Goal: Communication & Community: Answer question/provide support

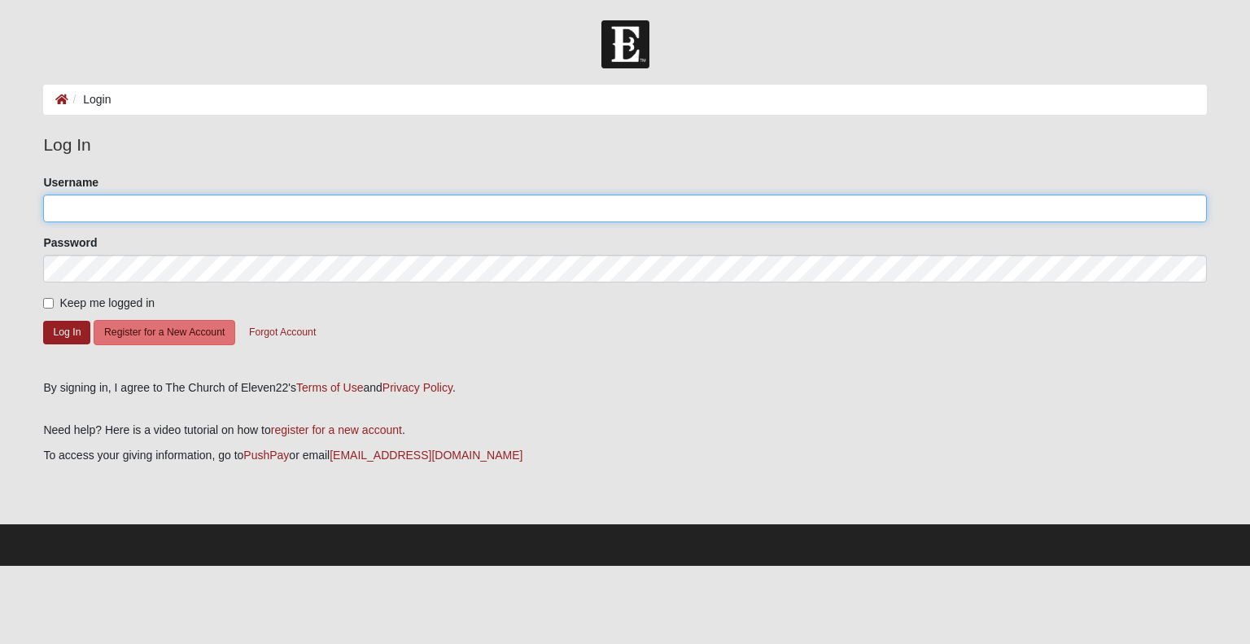
click at [209, 207] on input "Username" at bounding box center [624, 208] width 1163 height 28
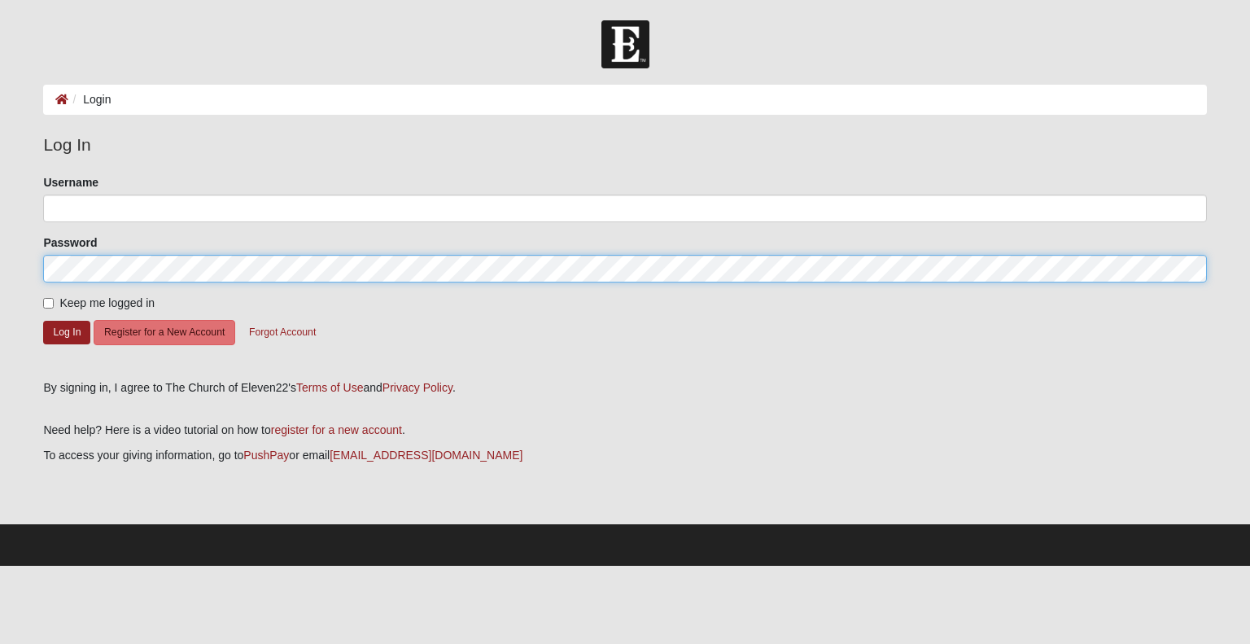
click at [30, 267] on form "Log In Login Login Error Log In Please correct the following: Username Password…" at bounding box center [625, 292] width 1250 height 545
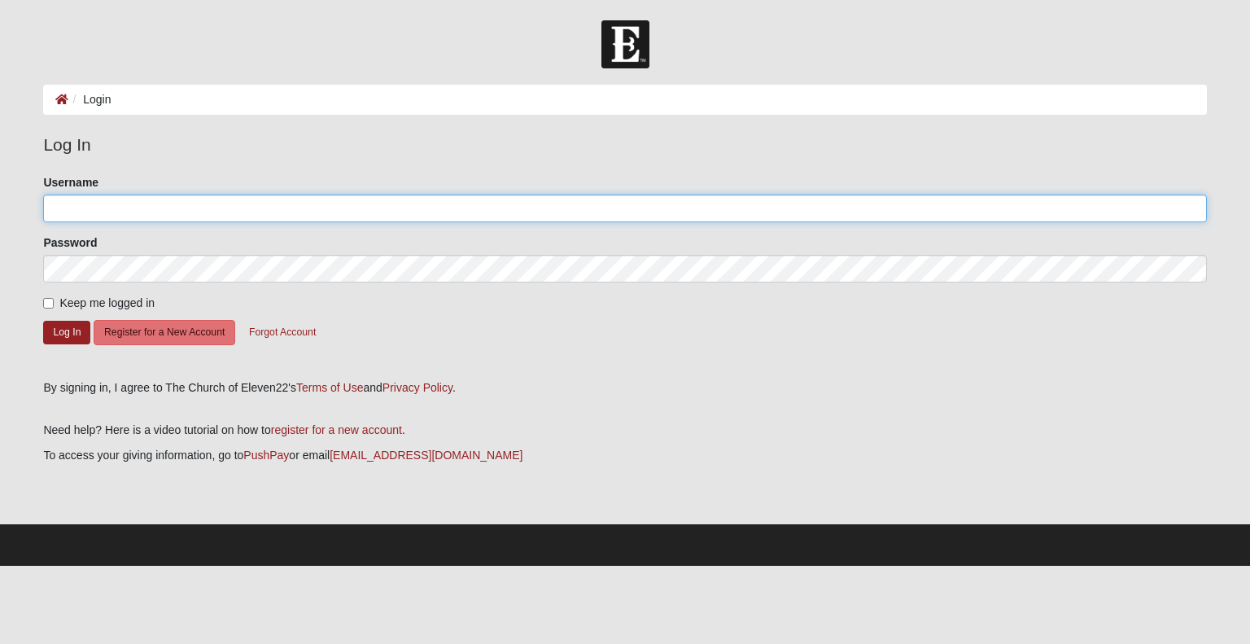
click at [78, 203] on input "Username" at bounding box center [624, 208] width 1163 height 28
type input "dsgreen1970@gmail.com"
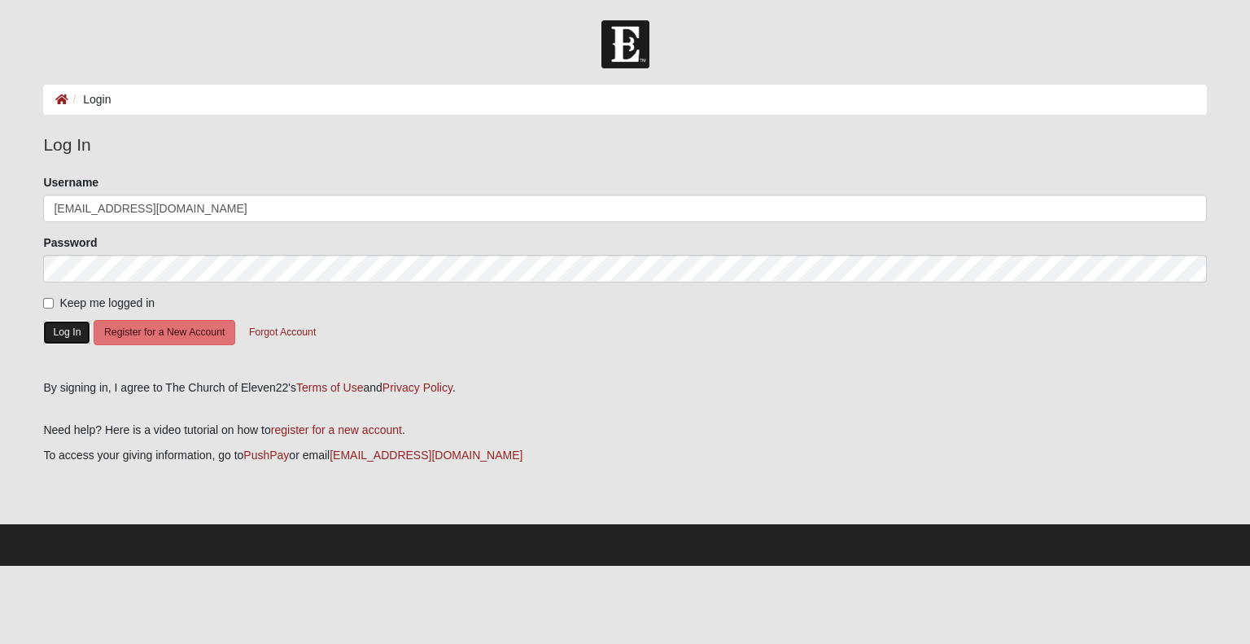
click at [62, 328] on button "Log In" at bounding box center [66, 333] width 47 height 24
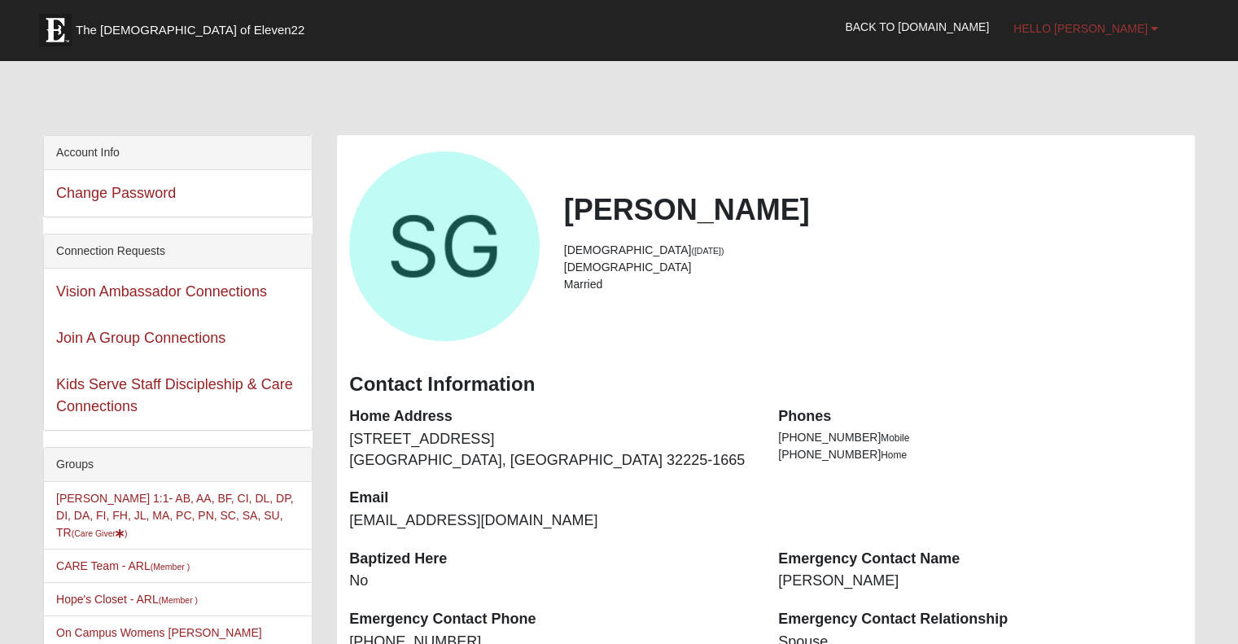
click at [1153, 28] on b at bounding box center [1154, 28] width 7 height 11
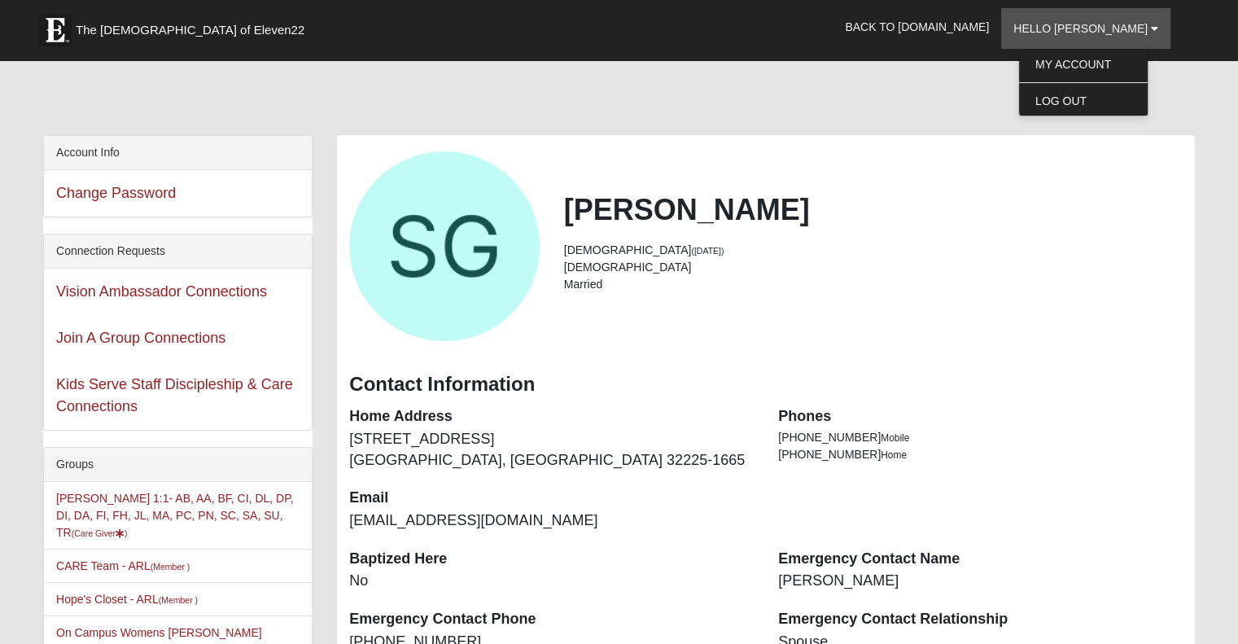
click at [924, 90] on div at bounding box center [618, 101] width 1151 height 68
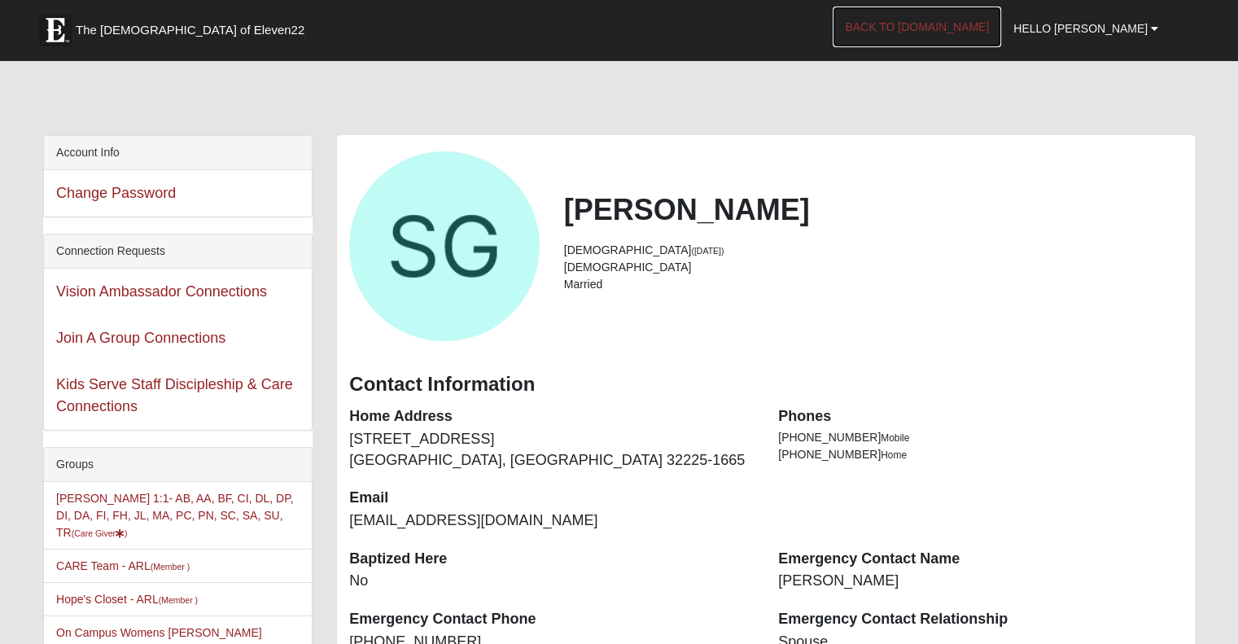
click at [973, 24] on link "Back to [DOMAIN_NAME]" at bounding box center [916, 27] width 168 height 41
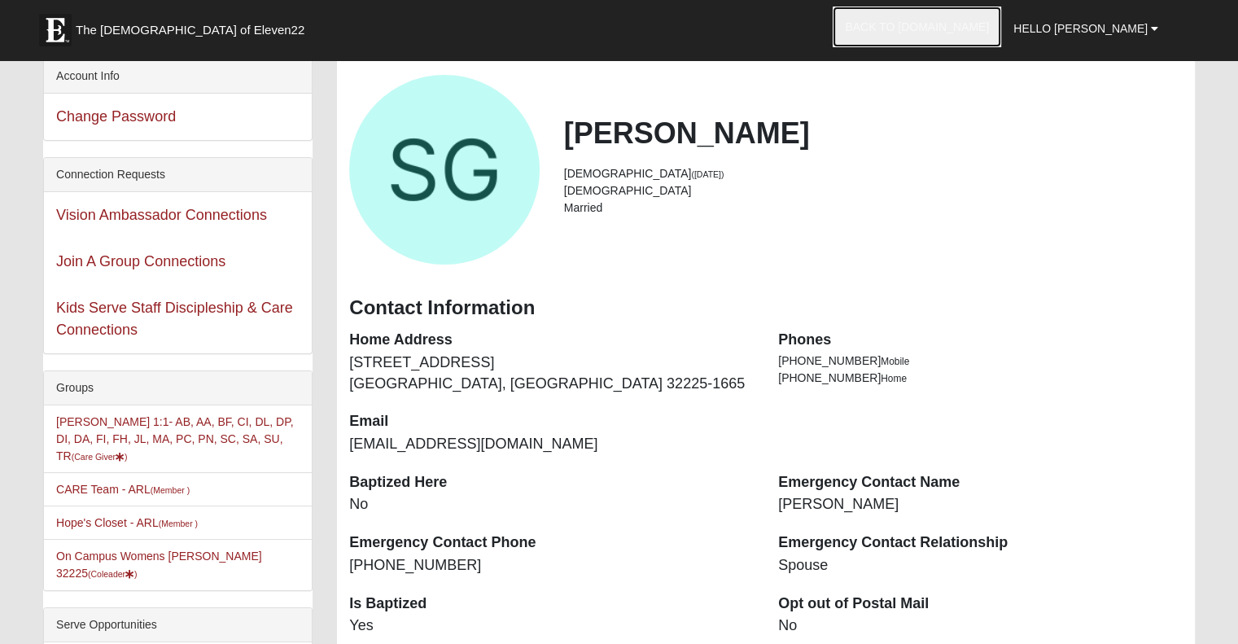
scroll to position [163, 0]
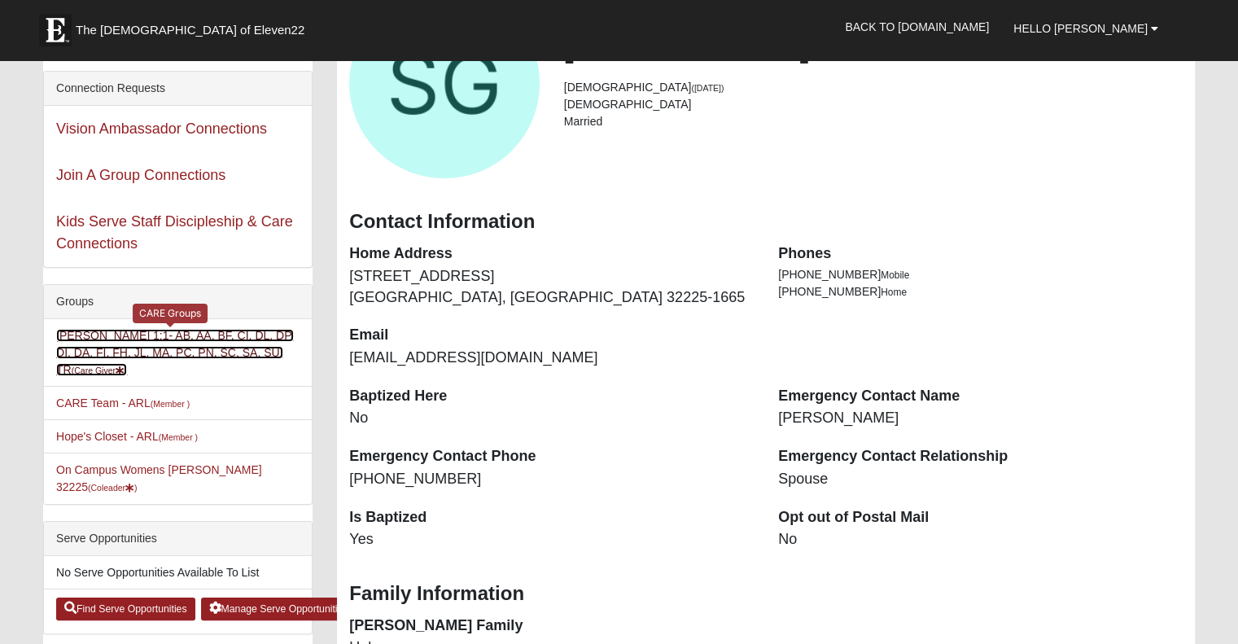
click at [264, 337] on link "Sarah Green 1:1- AB, AA, BF, CI, DL, DP, DI, DA, FI, FH, JL, MA, PC, PN, SC, SA…" at bounding box center [175, 352] width 238 height 47
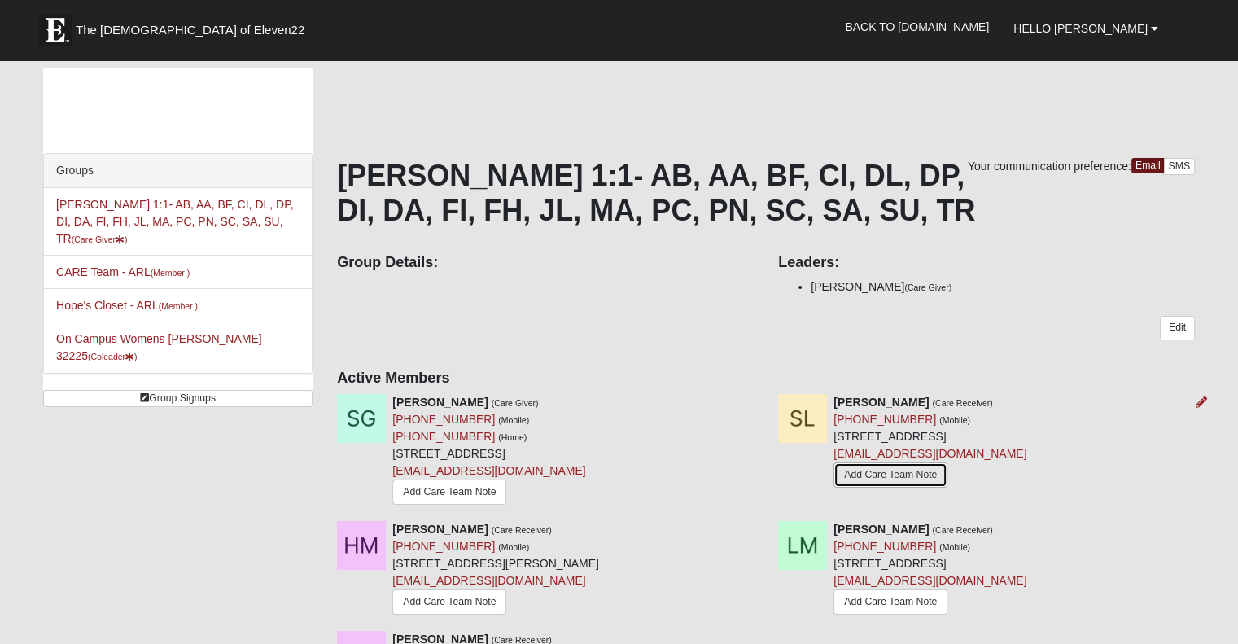
click at [925, 474] on link "Add Care Team Note" at bounding box center [890, 474] width 114 height 25
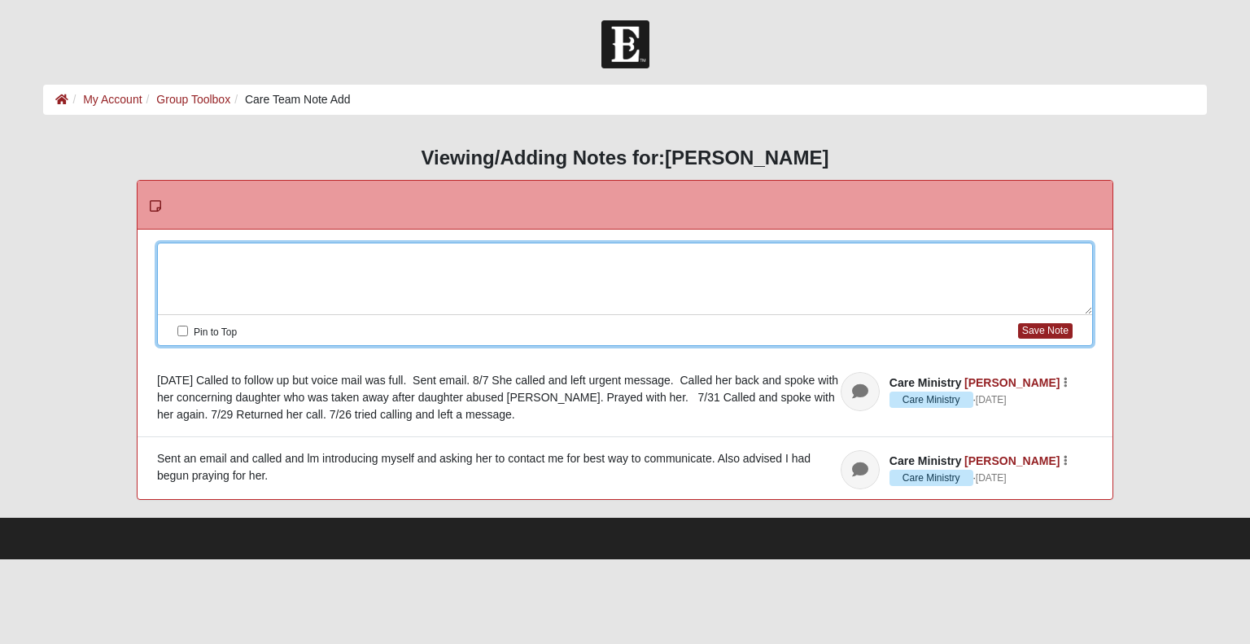
click at [191, 253] on div at bounding box center [625, 279] width 934 height 72
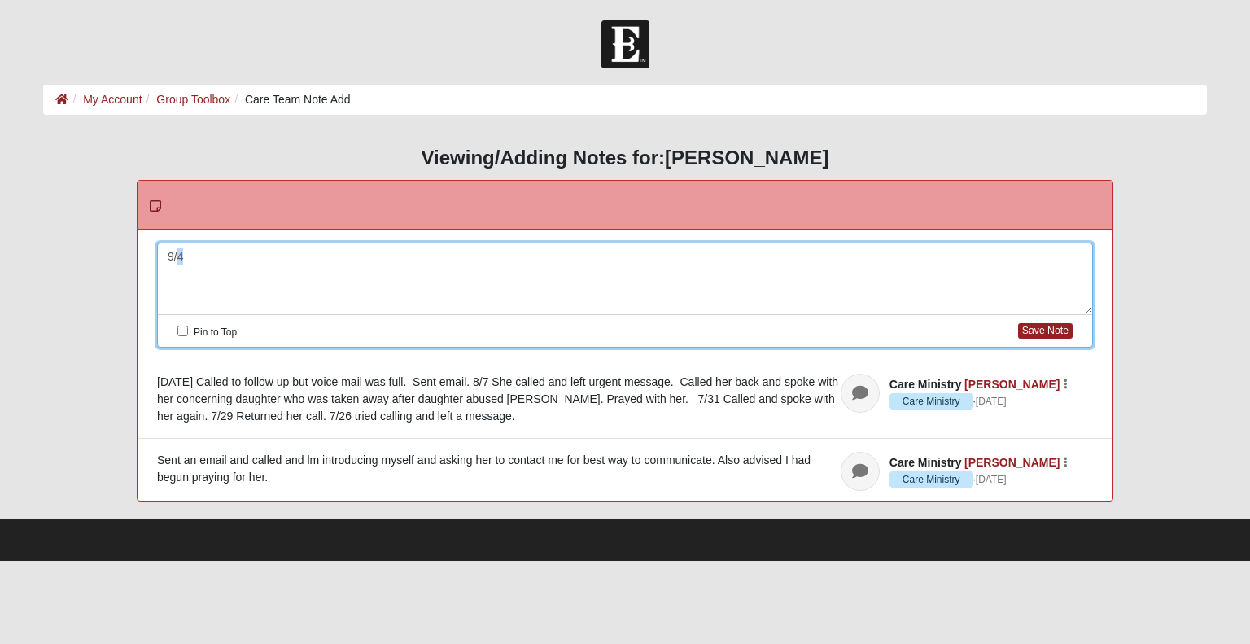
drag, startPoint x: 184, startPoint y: 253, endPoint x: 177, endPoint y: 259, distance: 9.3
click at [177, 259] on div "9/4" at bounding box center [625, 279] width 934 height 72
click at [305, 256] on div "[DATE] Tried calling again. Email was returned as no longer valid." at bounding box center [625, 279] width 934 height 72
click at [616, 253] on div "[DATE] Tried calling again. Voice mail still full. Email was returned as no lon…" at bounding box center [625, 279] width 934 height 72
click at [682, 253] on div "[DATE] Tried calling again. Voice mail still full. Email was returned as no lon…" at bounding box center [625, 279] width 934 height 72
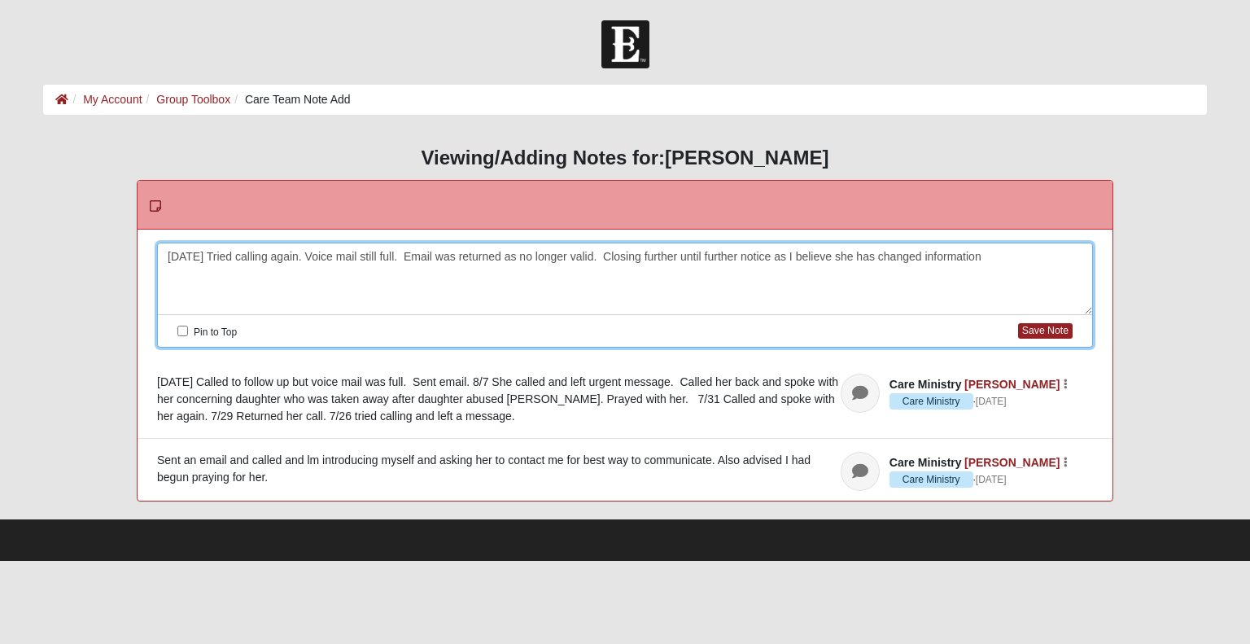
click at [992, 253] on div "[DATE] Tried calling again. Voice mail still full. Email was returned as no lon…" at bounding box center [625, 279] width 934 height 72
click at [927, 253] on div "[DATE] Tried calling again. Voice mail still full. Email was returned as no lon…" at bounding box center [625, 279] width 934 height 72
click at [1024, 257] on div "9/15/25 Tried calling again. Voice mail still full. Email was returned as no lo…" at bounding box center [625, 279] width 934 height 72
click at [1029, 253] on div "9/15/25 Tried calling again. Voice mail still full. Email was returned as no lo…" at bounding box center [625, 279] width 934 height 72
drag, startPoint x: 1035, startPoint y: 260, endPoint x: 1048, endPoint y: 251, distance: 15.4
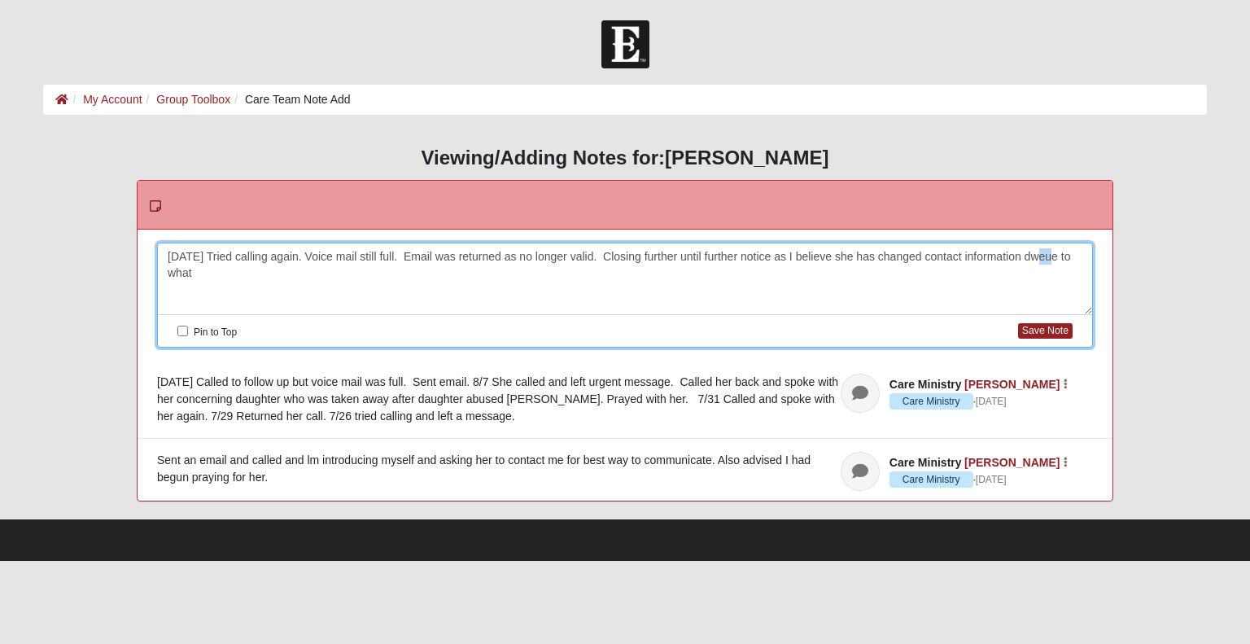
click at [1048, 251] on div "9/15/25 Tried calling again. Voice mail still full. Email was returned as no lo…" at bounding box center [625, 279] width 934 height 72
click at [199, 277] on div "9/15/25 Tried calling again. Voice mail still full. Email was returned as no lo…" at bounding box center [625, 279] width 934 height 72
click at [333, 272] on div "9/15/25 Tried calling again. Voice mail still full. Email was returned as no lo…" at bounding box center [625, 279] width 934 height 72
click at [324, 275] on div "9/15/25 Tried calling again. Voice mail still full. Email was returned as no lo…" at bounding box center [625, 279] width 934 height 72
click at [342, 273] on div "9/15/25 Tried calling again. Voice mail still full. Email was returned as no lo…" at bounding box center [625, 279] width 934 height 72
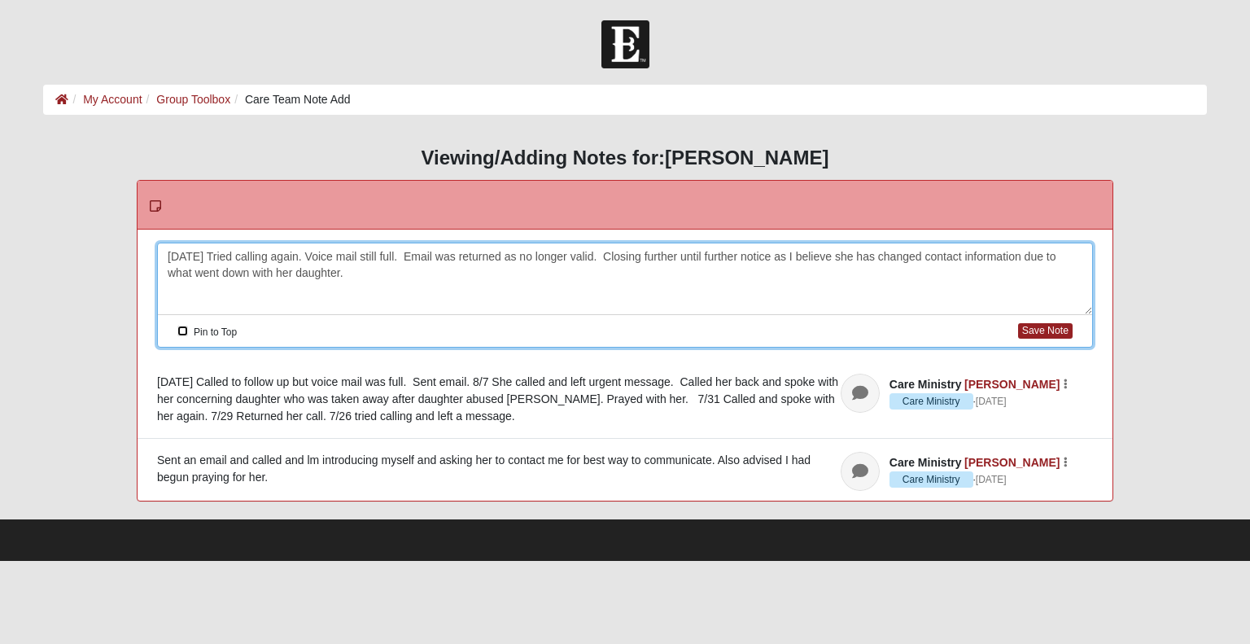
click at [183, 328] on input "Pin to Top" at bounding box center [182, 330] width 11 height 11
click at [1035, 329] on button "Save Note" at bounding box center [1045, 330] width 55 height 15
checkbox input "false"
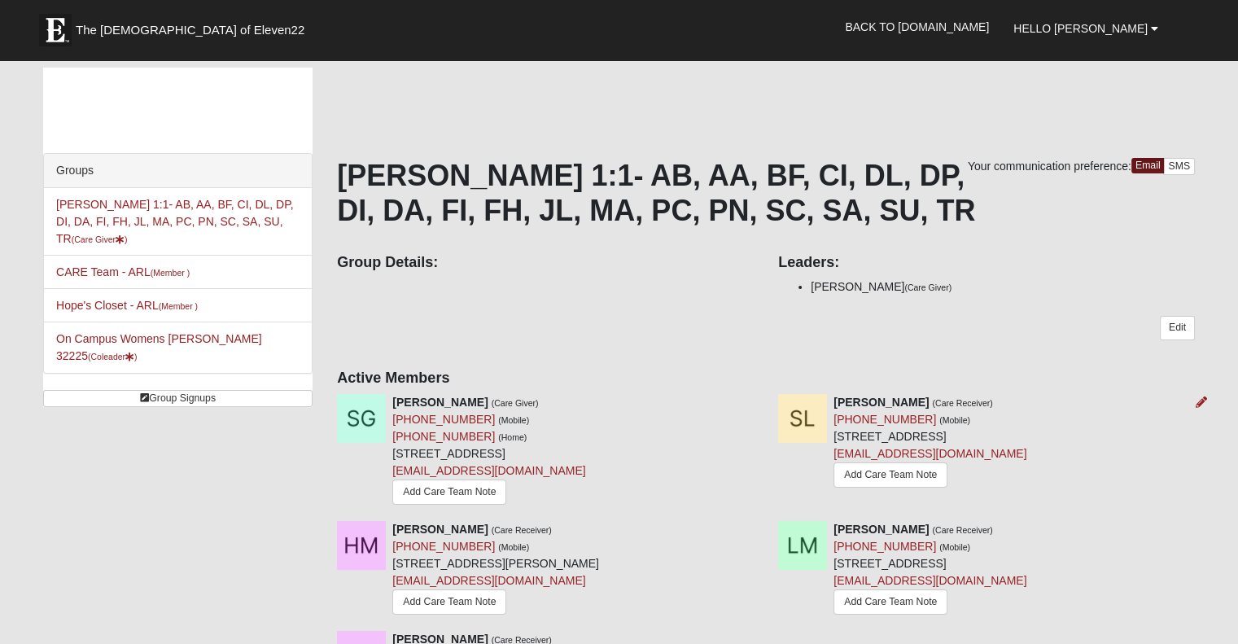
click at [809, 413] on img at bounding box center [802, 418] width 49 height 49
click at [1180, 334] on link "Edit" at bounding box center [1177, 328] width 35 height 24
click at [758, 401] on icon at bounding box center [759, 401] width 11 height 11
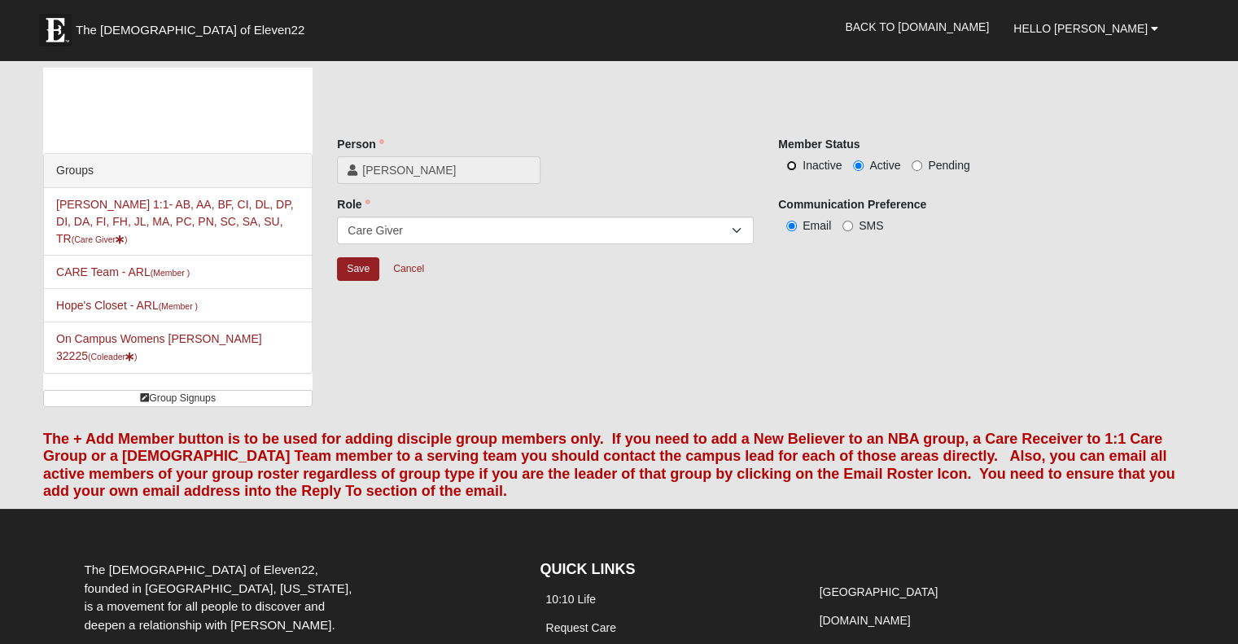
click at [790, 164] on input "Inactive" at bounding box center [791, 165] width 11 height 11
radio input "true"
click at [355, 272] on input "Save" at bounding box center [358, 269] width 42 height 24
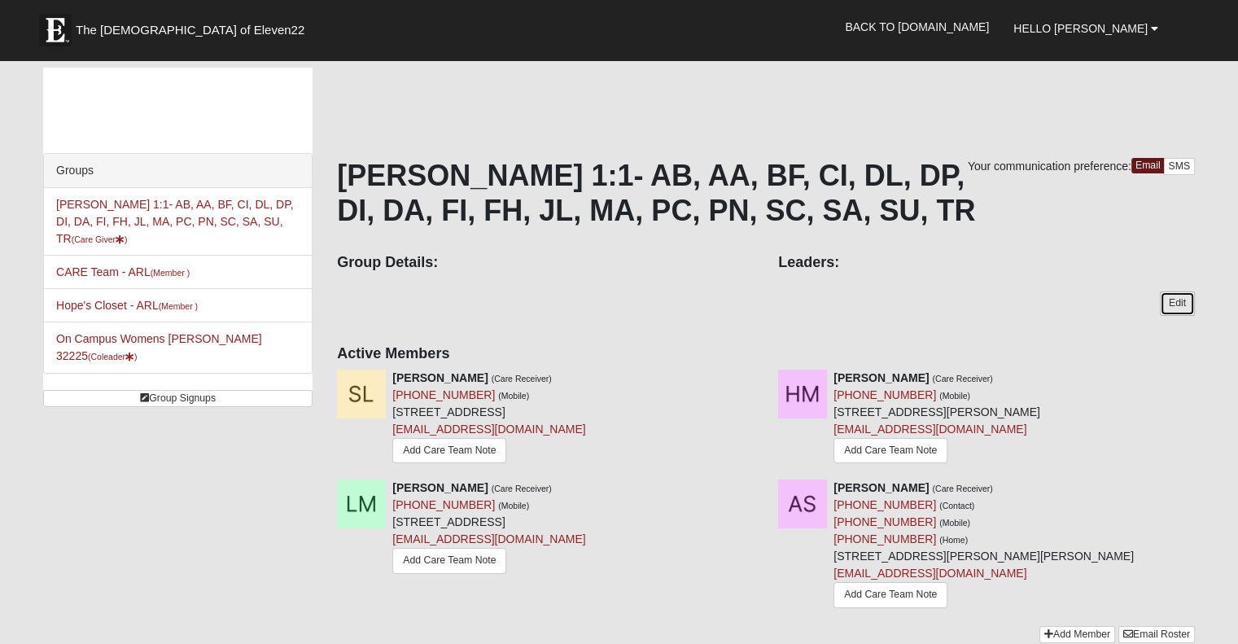
click at [1167, 303] on link "Edit" at bounding box center [1177, 303] width 35 height 24
click at [478, 447] on link "Add Care Team Note" at bounding box center [449, 450] width 114 height 25
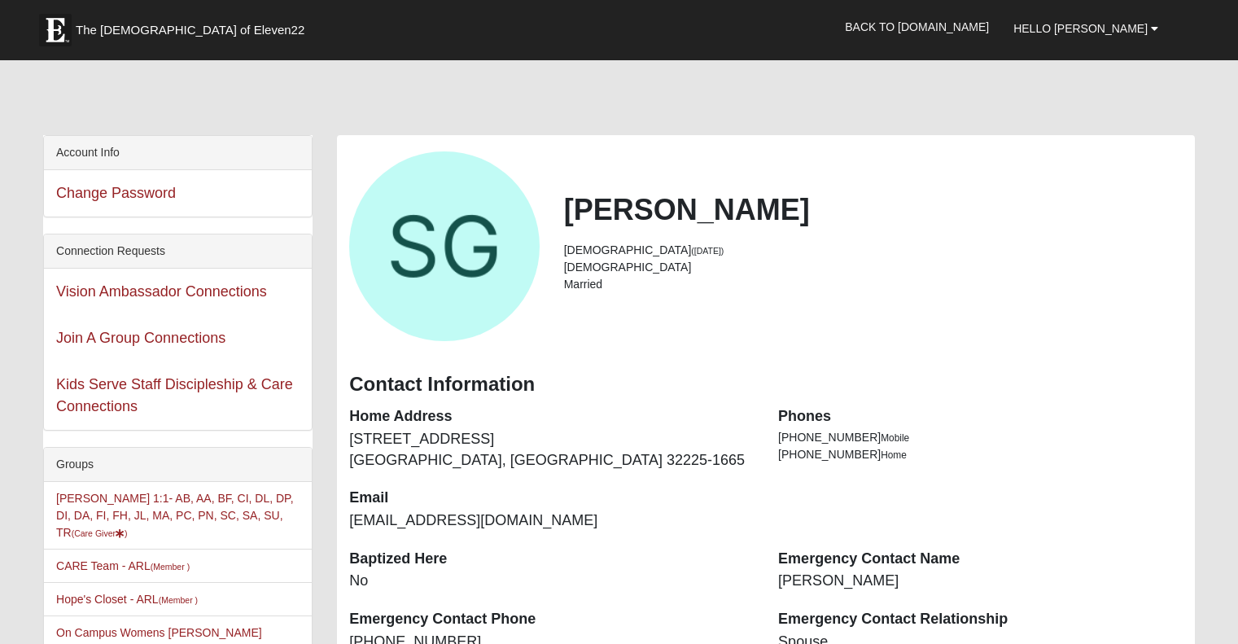
scroll to position [163, 0]
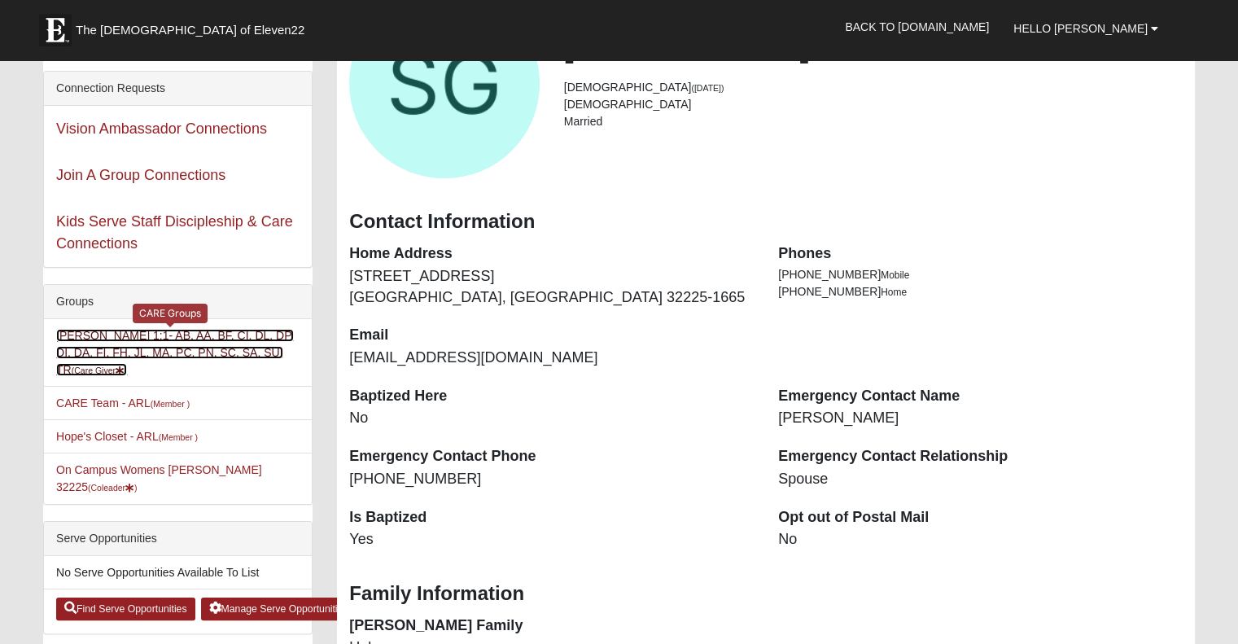
click at [269, 351] on link "[PERSON_NAME] 1:1- AB, AA, BF, CI, DL, DP, DI, DA, FI, FH, JL, MA, PC, PN, SC, …" at bounding box center [175, 352] width 238 height 47
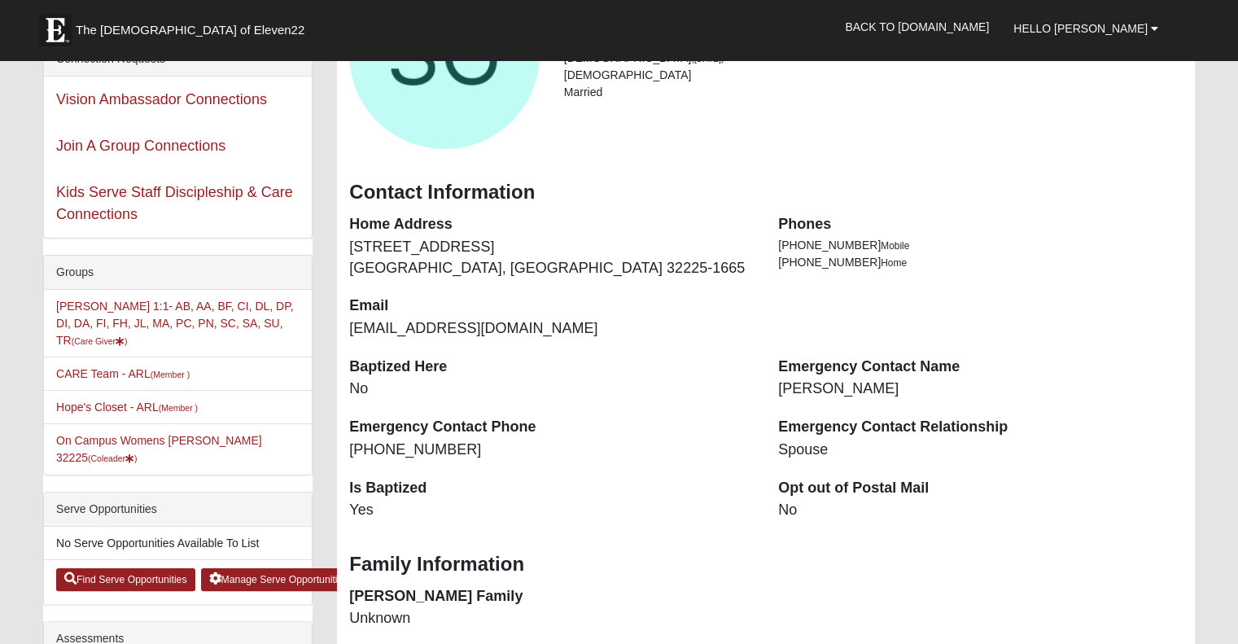
scroll to position [81, 0]
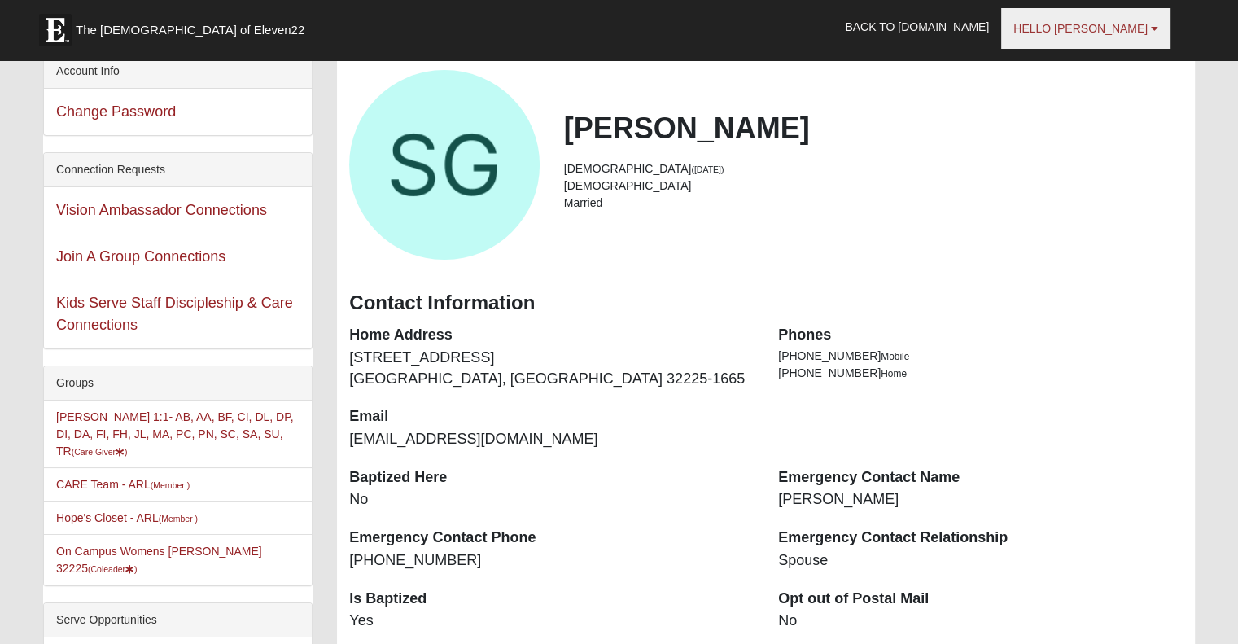
click at [1128, 34] on span "Hello Sarah" at bounding box center [1080, 28] width 134 height 13
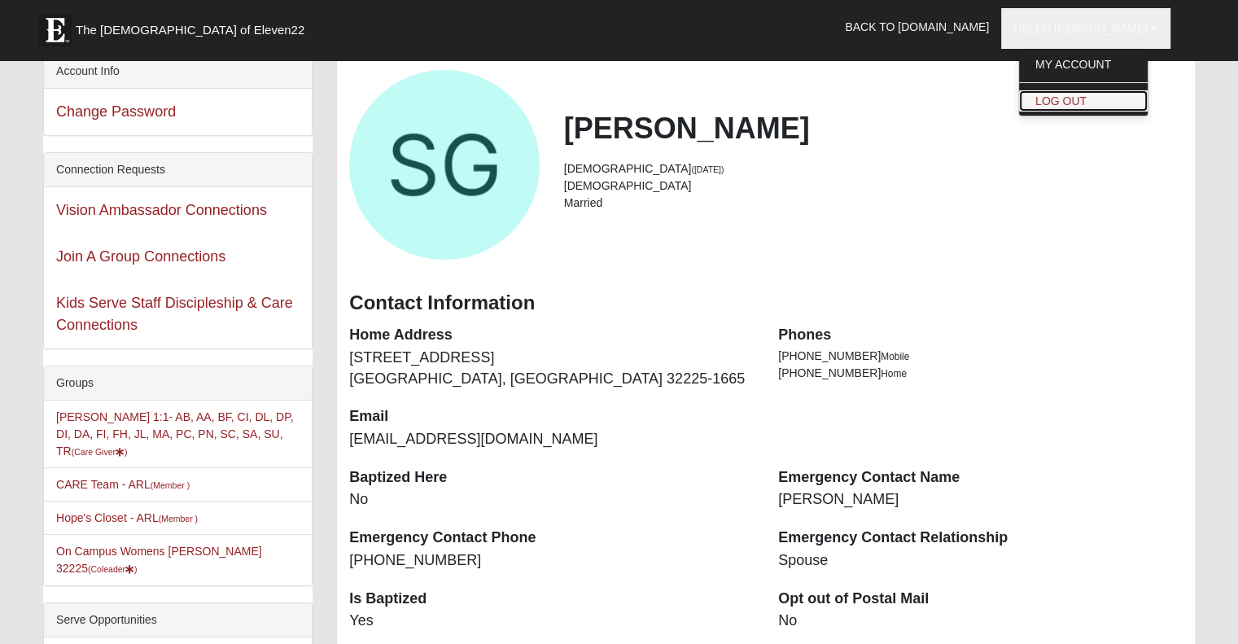
click at [1128, 103] on link "Log Out" at bounding box center [1083, 100] width 129 height 21
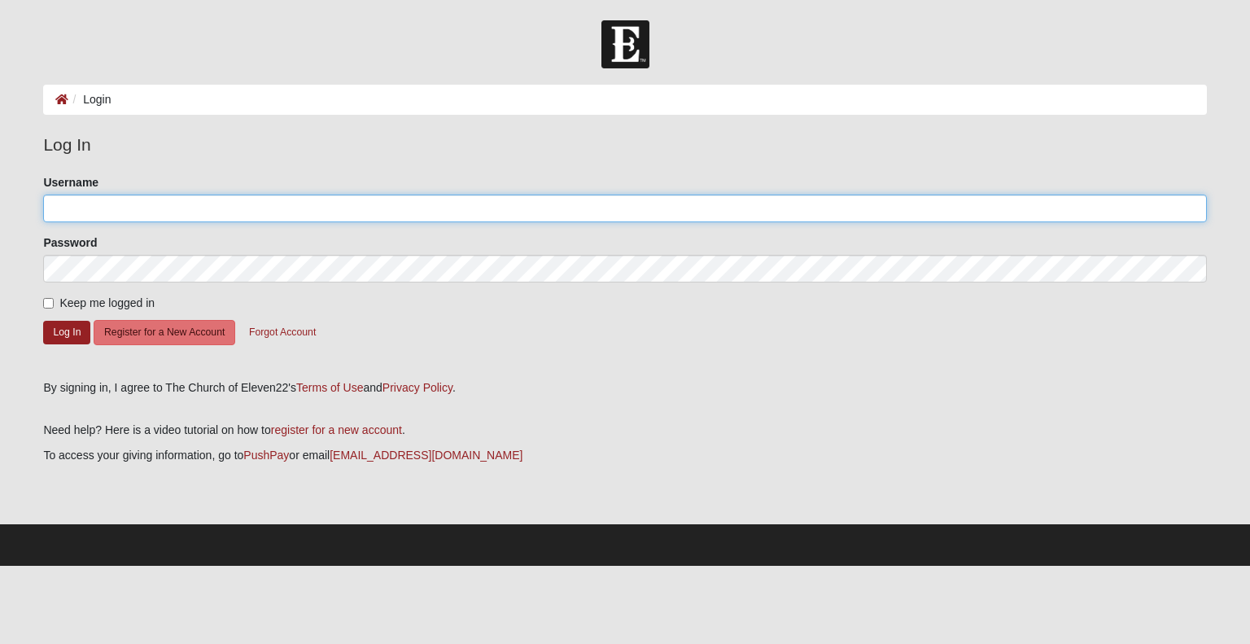
click at [133, 207] on input "Username" at bounding box center [624, 208] width 1163 height 28
type input "[EMAIL_ADDRESS][DOMAIN_NAME]"
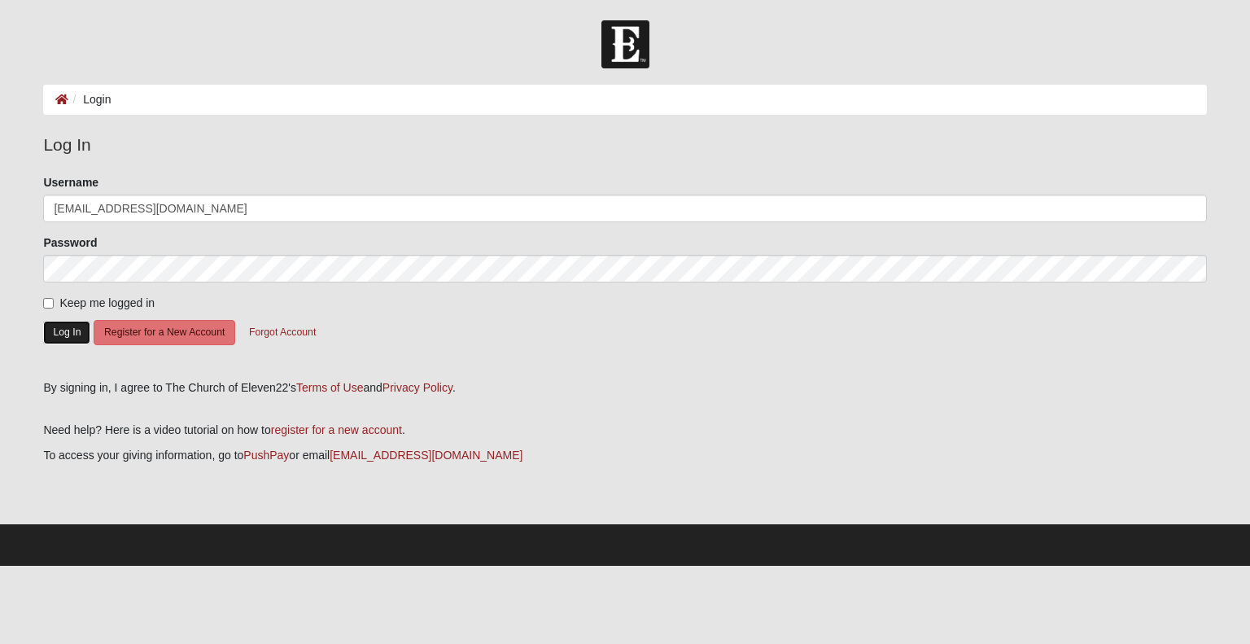
click at [63, 329] on button "Log In" at bounding box center [66, 333] width 47 height 24
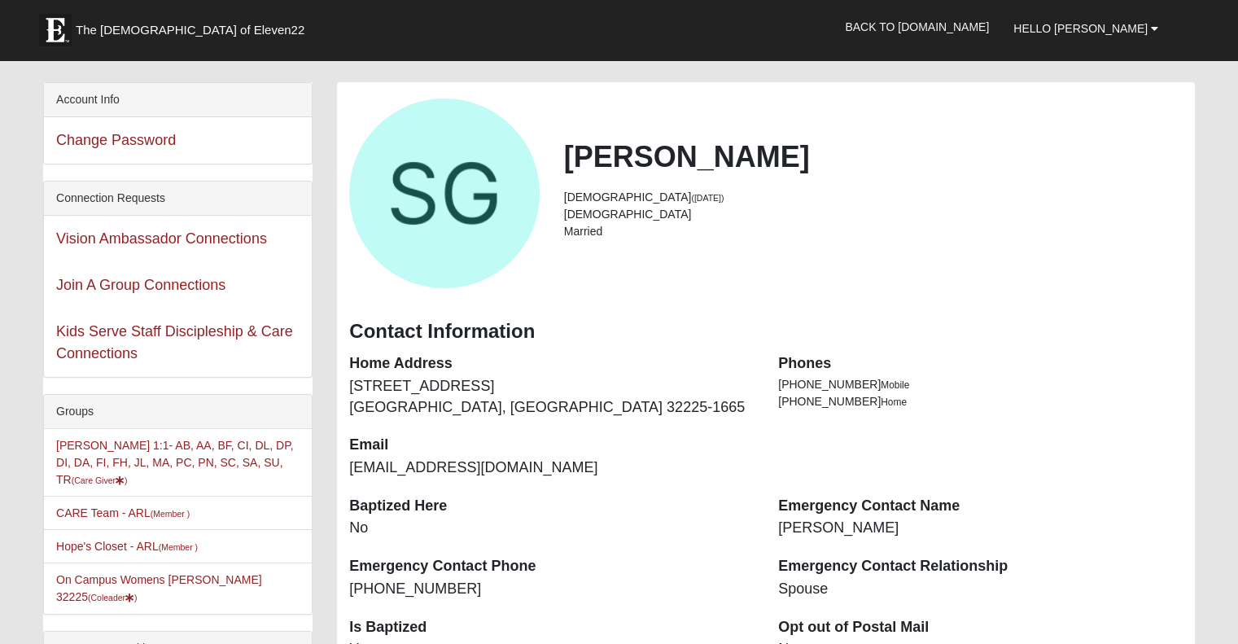
scroll to position [81, 0]
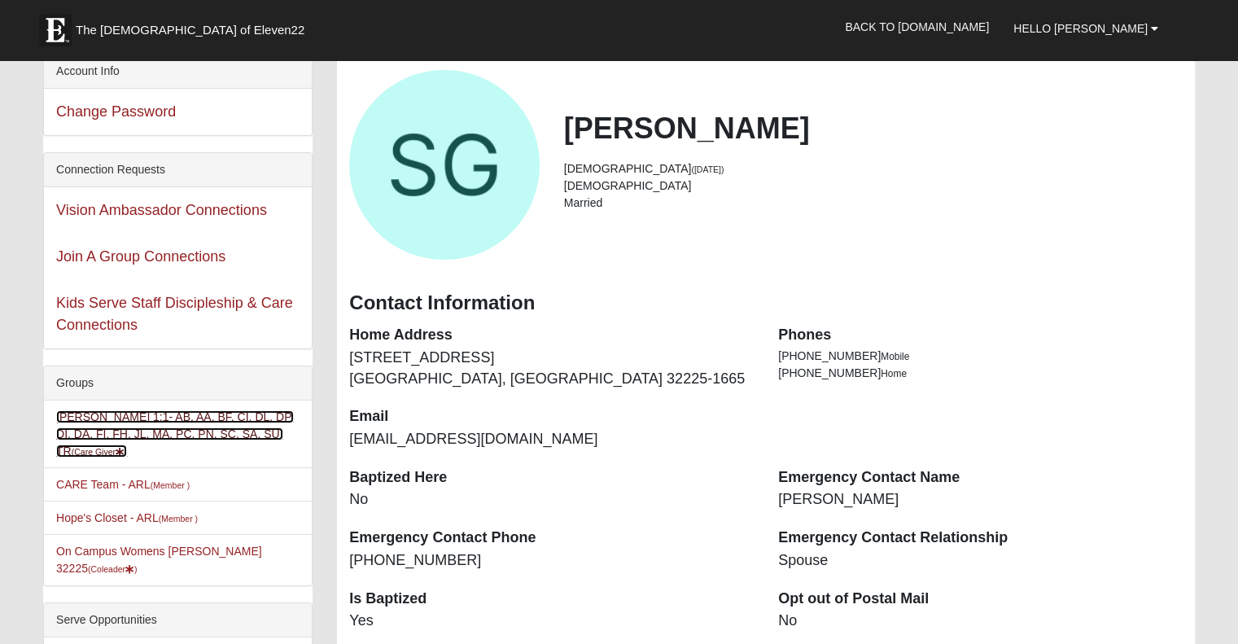
click at [105, 434] on link "Sarah Green 1:1- AB, AA, BF, CI, DL, DP, DI, DA, FI, FH, JL, MA, PC, PN, SC, SA…" at bounding box center [175, 433] width 238 height 47
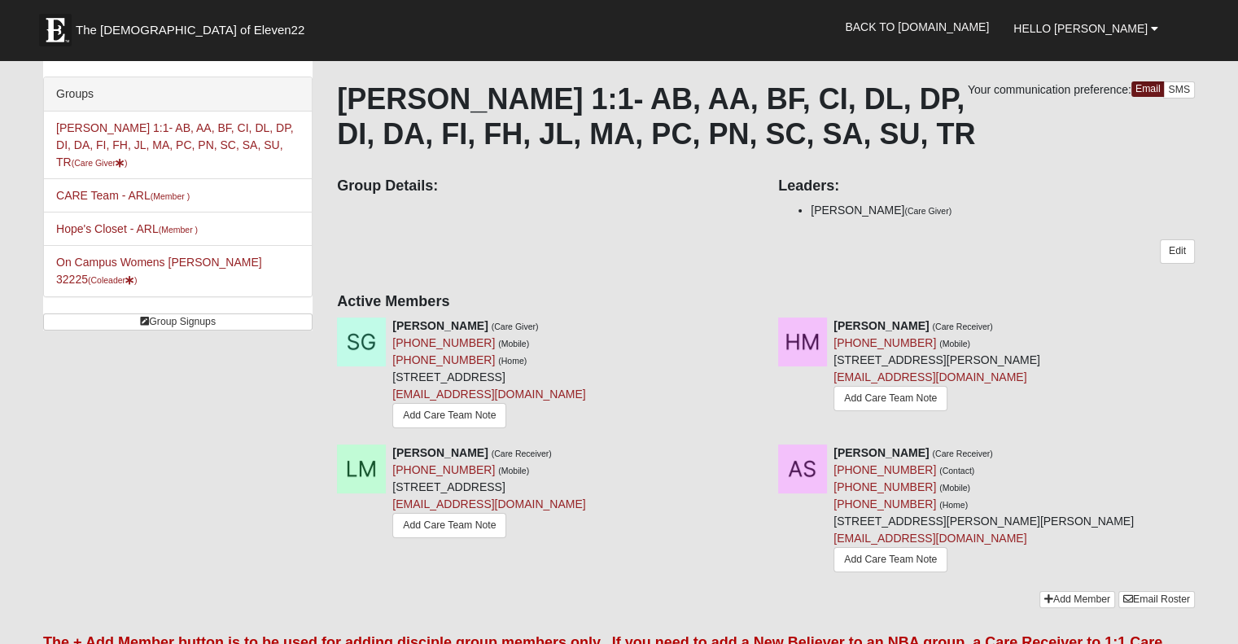
scroll to position [163, 0]
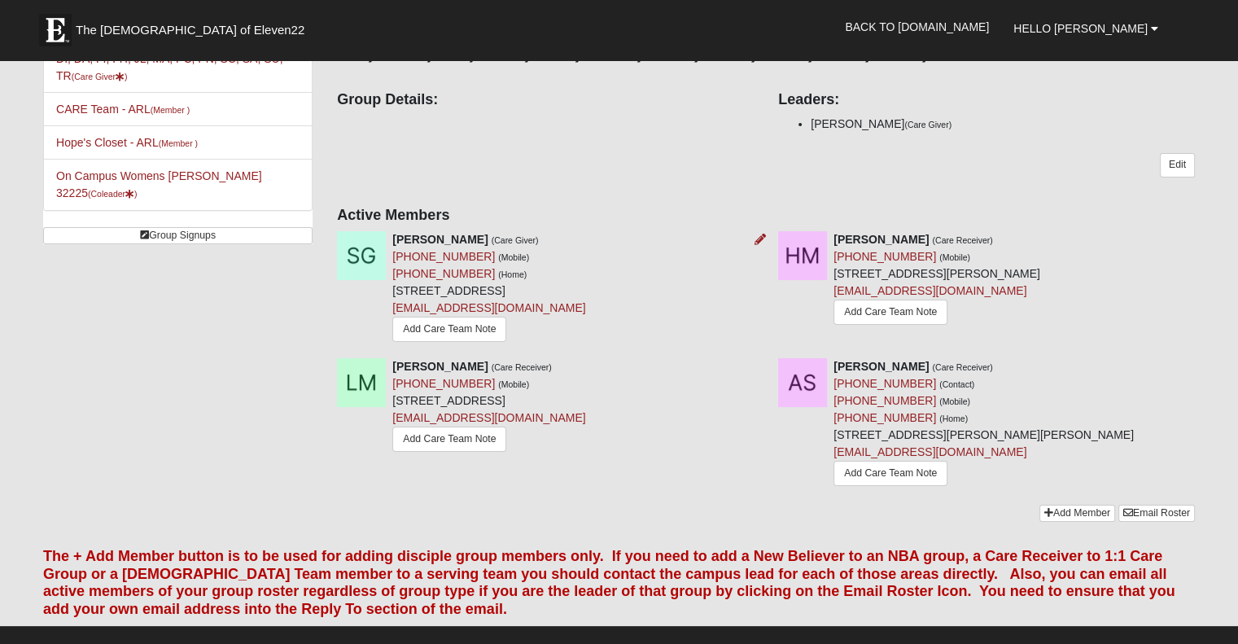
click at [364, 250] on img at bounding box center [361, 255] width 49 height 49
click at [450, 251] on link "[PHONE_NUMBER]" at bounding box center [443, 256] width 103 height 13
click at [206, 325] on div "Groups Sarah Green 1:1- AB, AA, BF, CI, DL, DP, DI, DA, FI, FH, JL, MA, PC, PN,…" at bounding box center [619, 221] width 1176 height 632
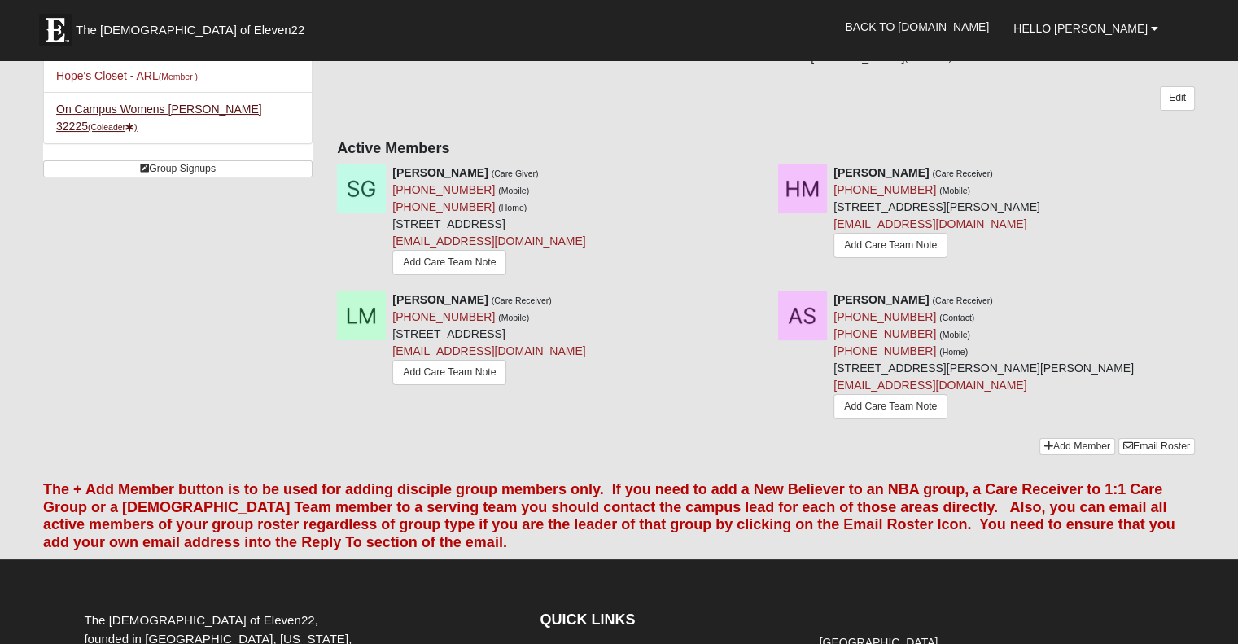
scroll to position [0, 0]
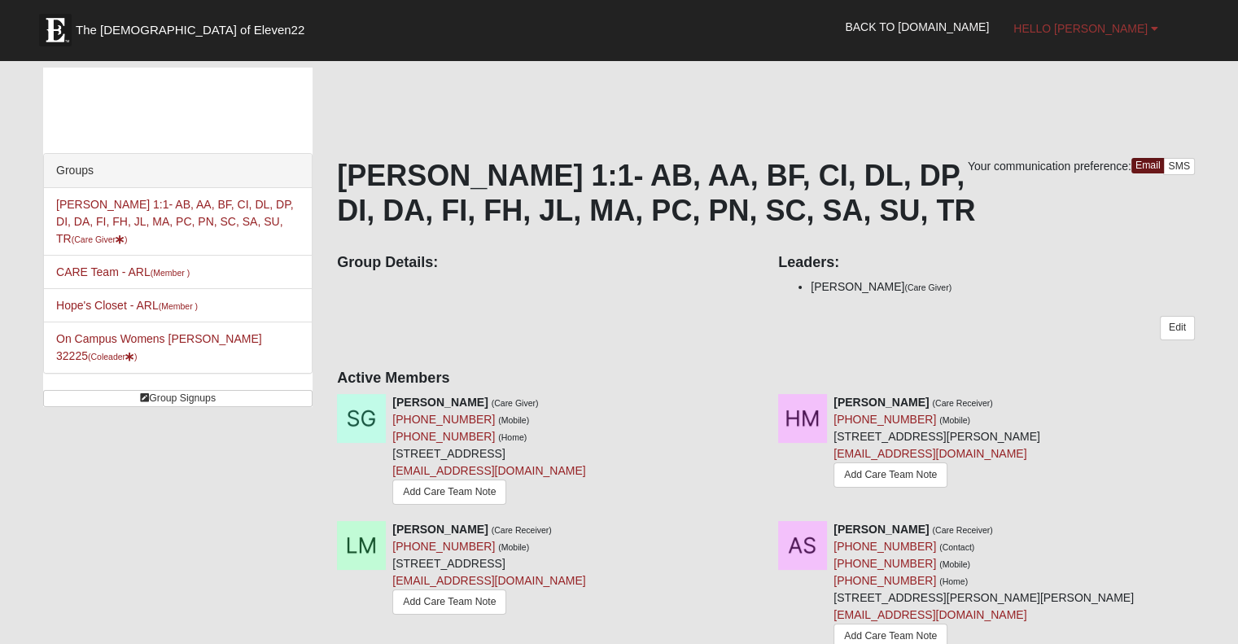
click at [1129, 32] on span "Hello [PERSON_NAME]" at bounding box center [1080, 28] width 134 height 13
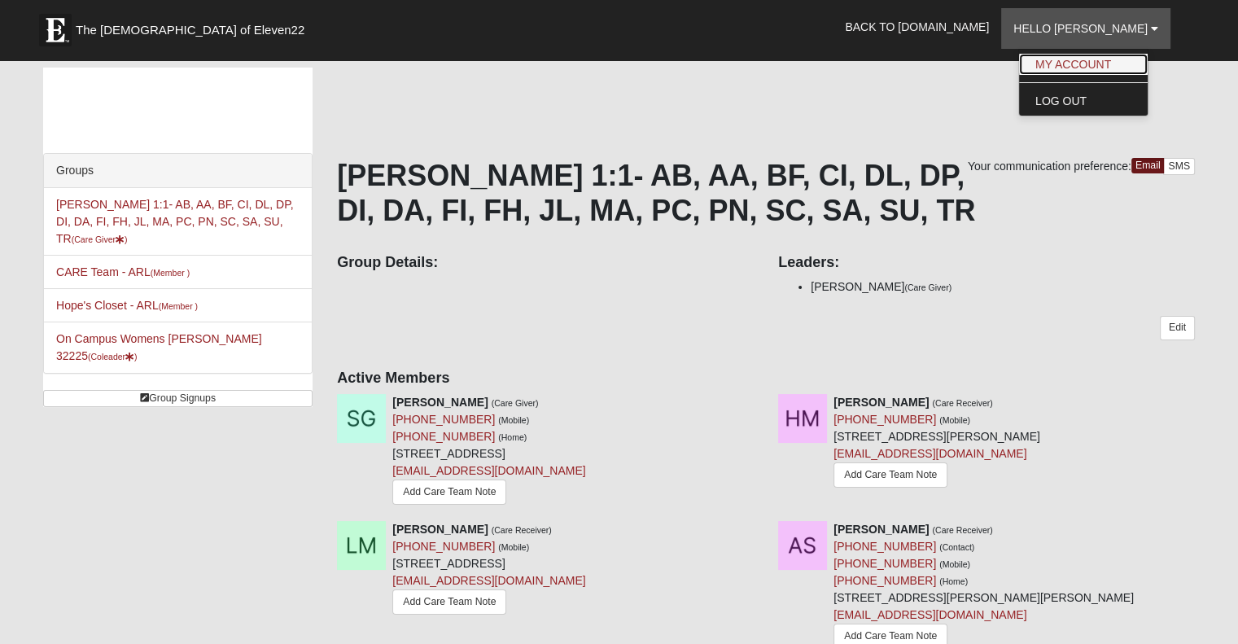
click at [1110, 68] on link "My Account" at bounding box center [1083, 64] width 129 height 21
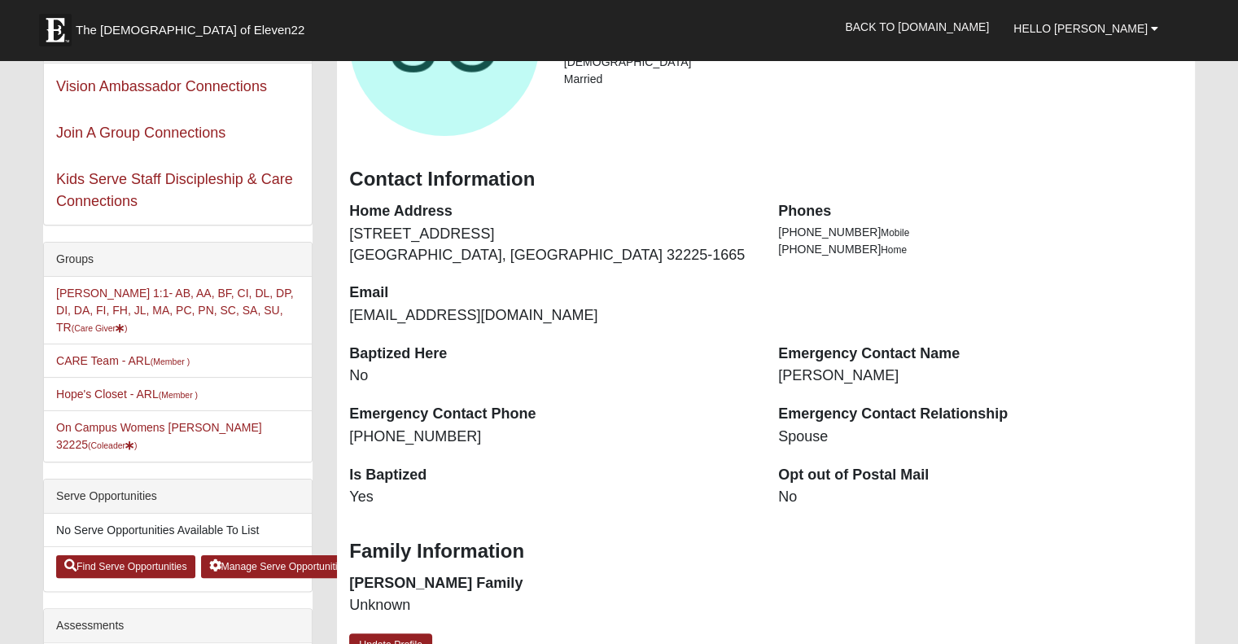
scroll to position [244, 0]
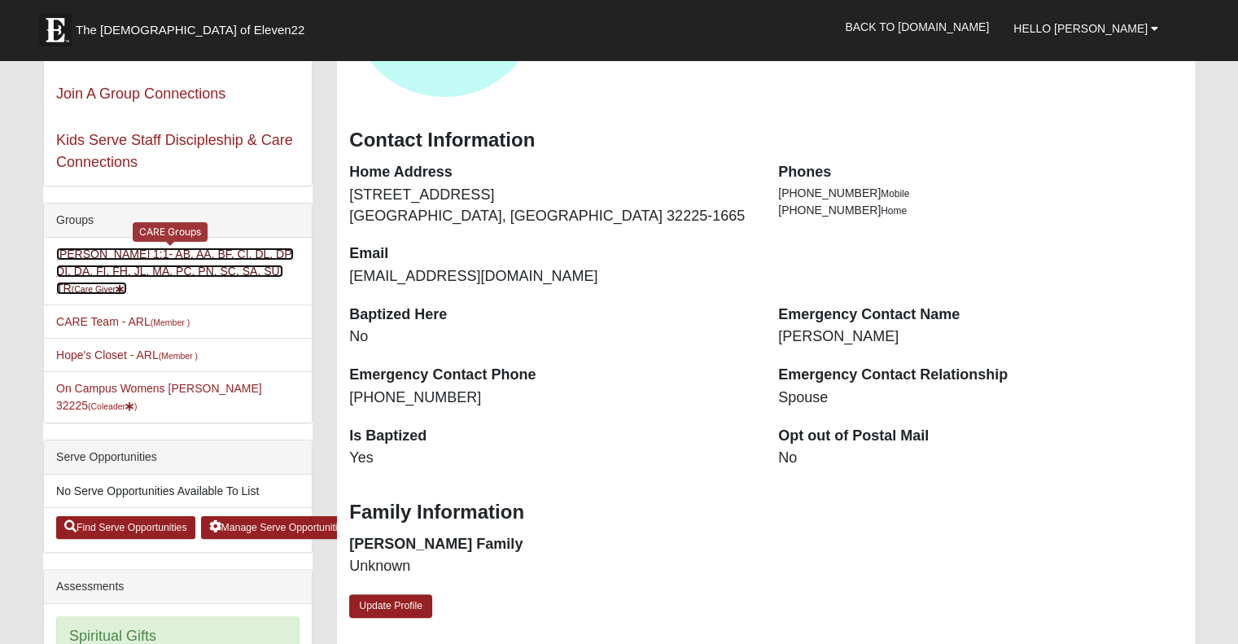
click at [208, 269] on link "[PERSON_NAME] 1:1- AB, AA, BF, CI, DL, DP, DI, DA, FI, FH, JL, MA, PC, PN, SC, …" at bounding box center [175, 270] width 238 height 47
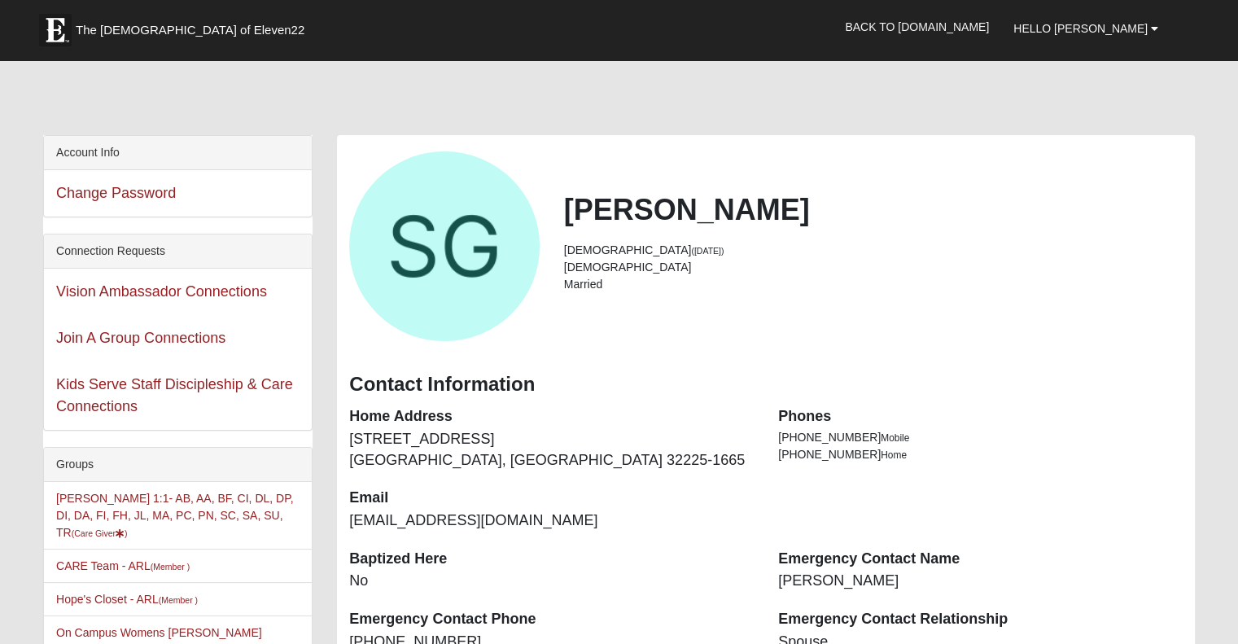
click at [840, 434] on li "[PHONE_NUMBER] Mobile" at bounding box center [980, 437] width 404 height 17
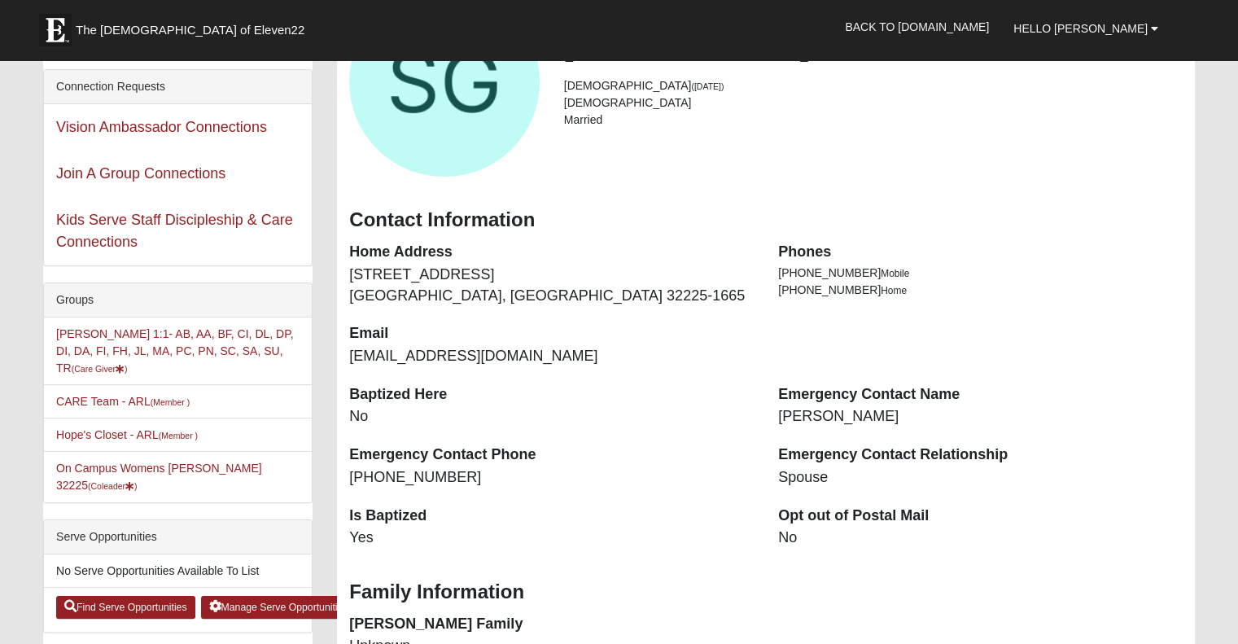
scroll to position [163, 0]
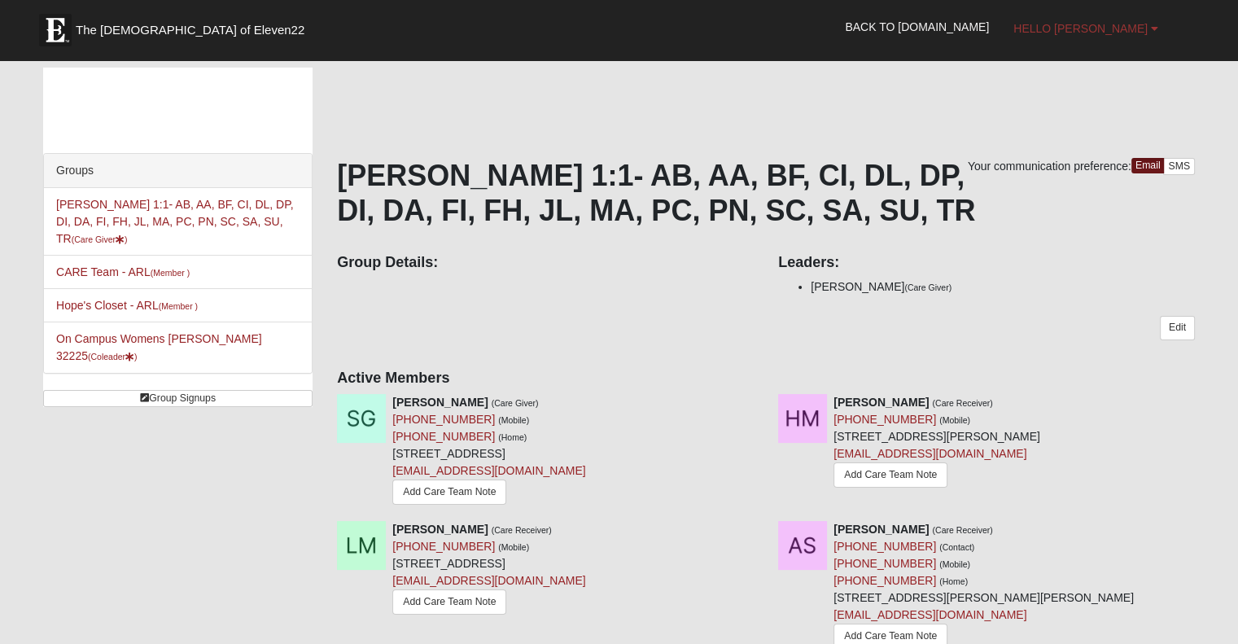
click at [1129, 31] on span "Hello [PERSON_NAME]" at bounding box center [1080, 28] width 134 height 13
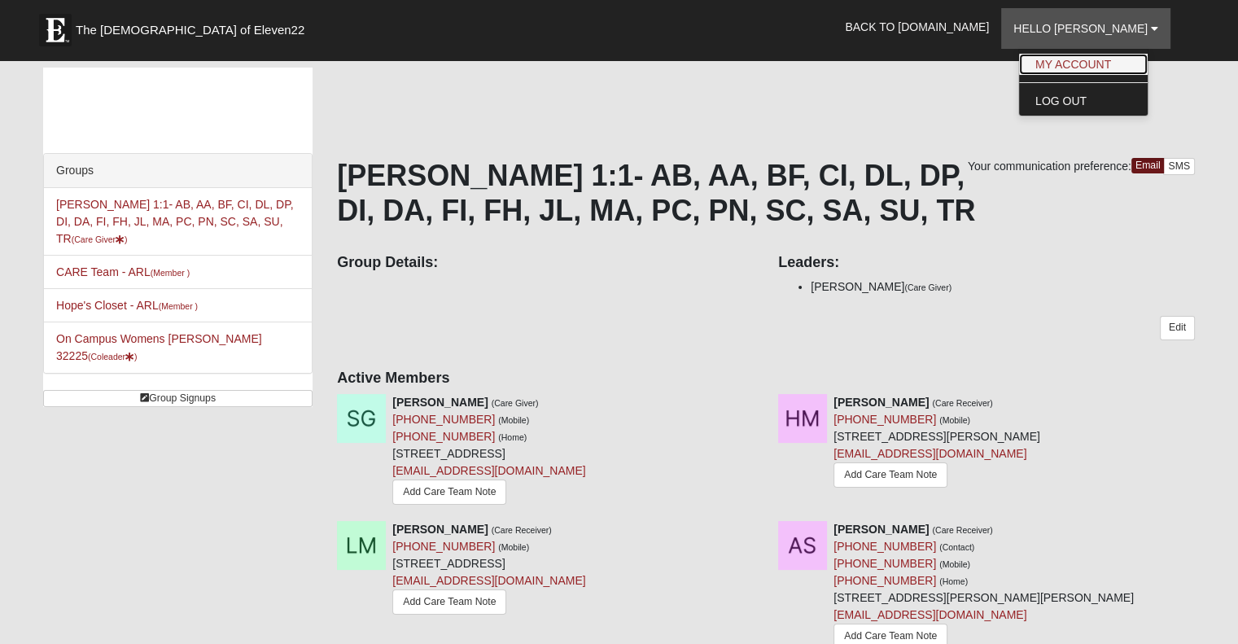
click at [1141, 67] on link "My Account" at bounding box center [1083, 64] width 129 height 21
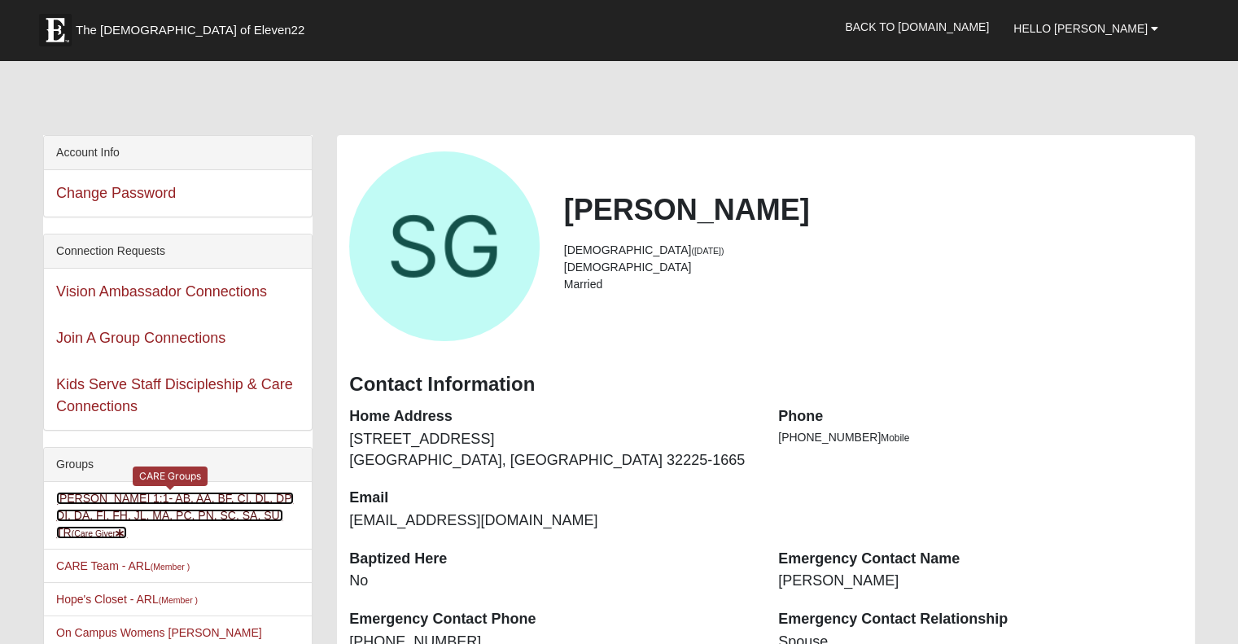
click at [261, 515] on link "Sarah Green 1:1- AB, AA, BF, CI, DL, DP, DI, DA, FI, FH, JL, MA, PC, PN, SC, SA…" at bounding box center [175, 514] width 238 height 47
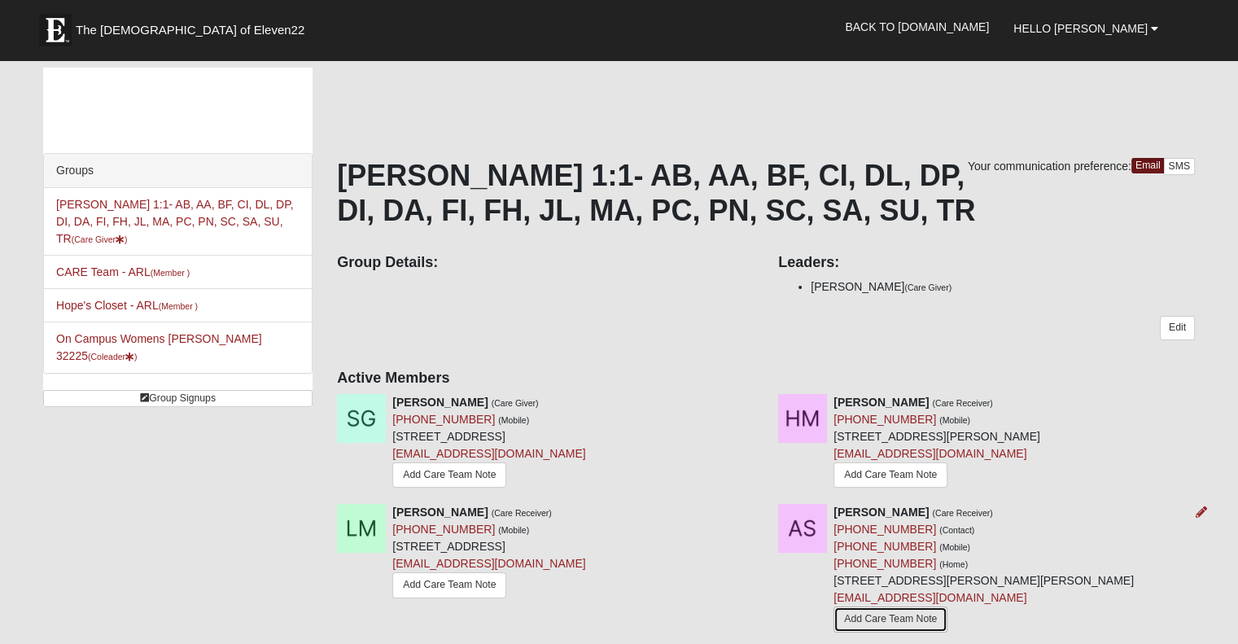
click at [937, 608] on link "Add Care Team Note" at bounding box center [890, 618] width 114 height 25
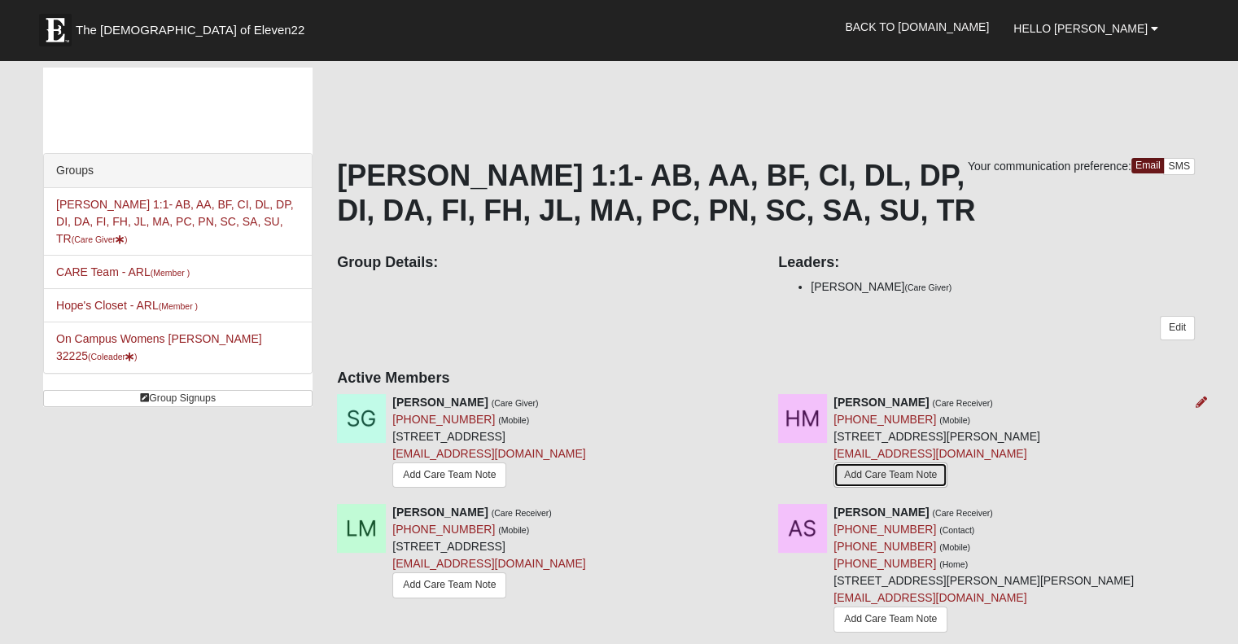
click at [906, 470] on link "Add Care Team Note" at bounding box center [890, 474] width 114 height 25
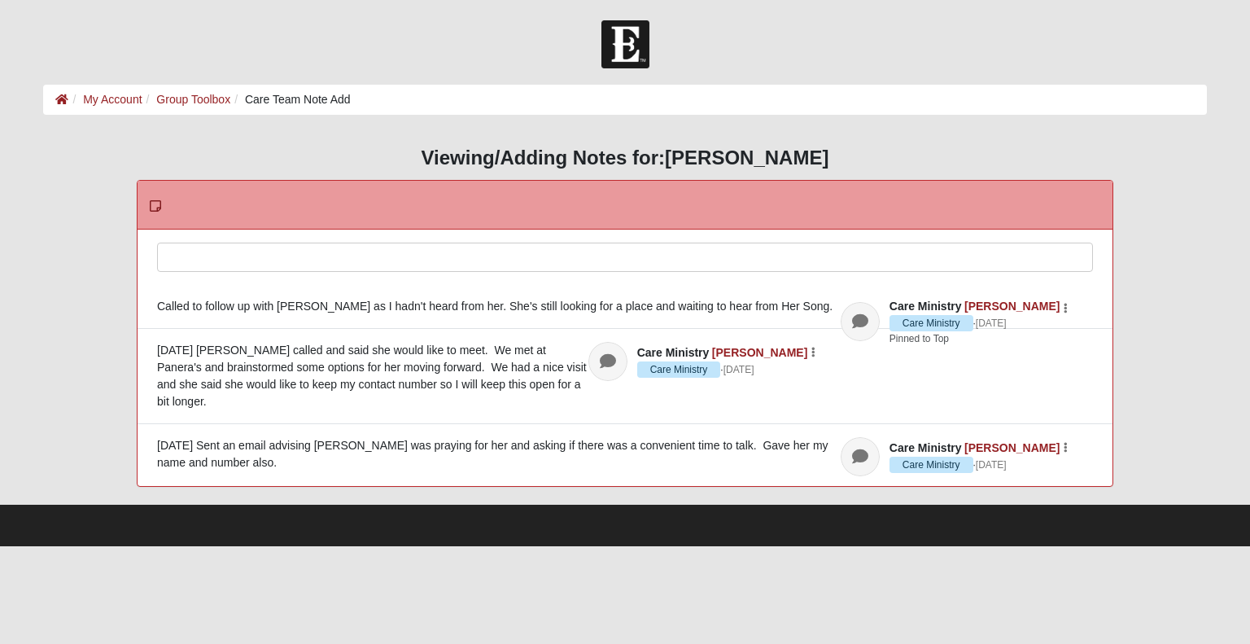
click at [186, 251] on div at bounding box center [625, 279] width 934 height 72
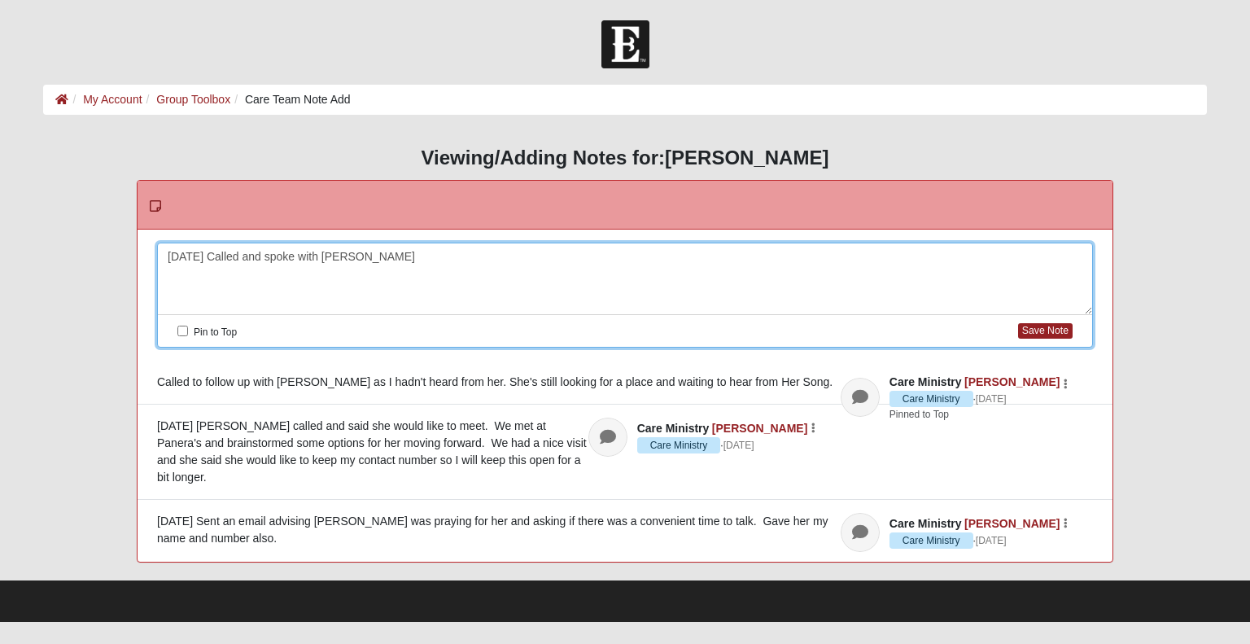
click at [197, 241] on div "Please correct the following: [DATE] Called and spoke with [PERSON_NAME] to Top…" at bounding box center [625, 395] width 975 height 332
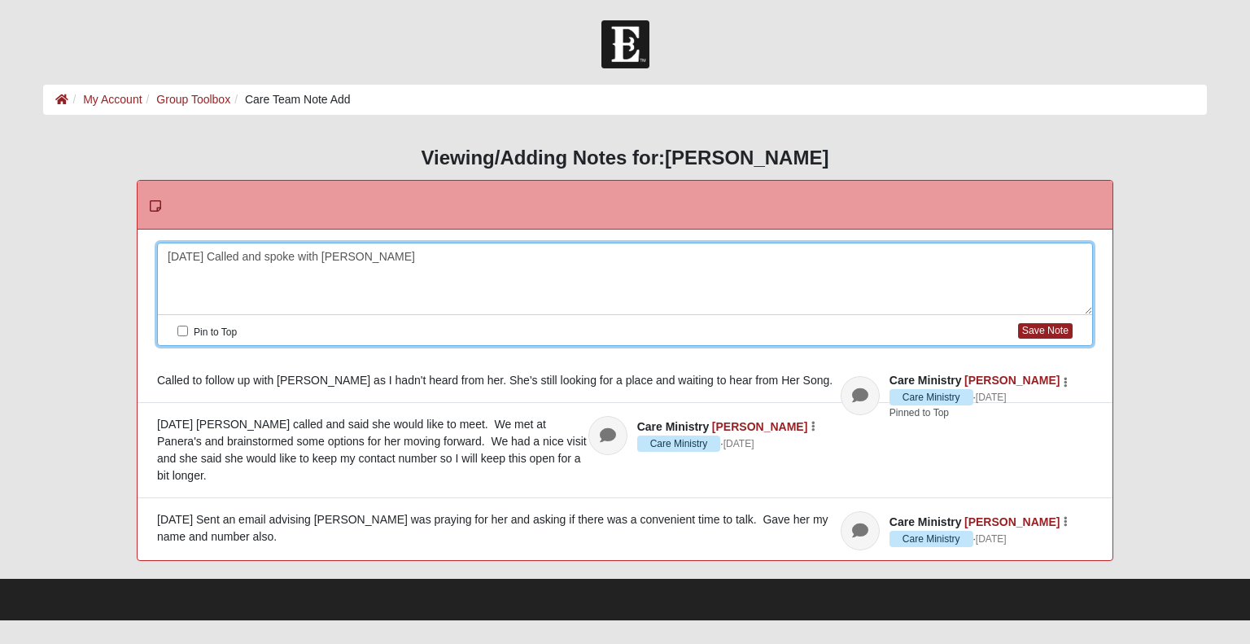
click at [359, 259] on div "[DATE] Called and spoke with [PERSON_NAME]" at bounding box center [625, 279] width 934 height 72
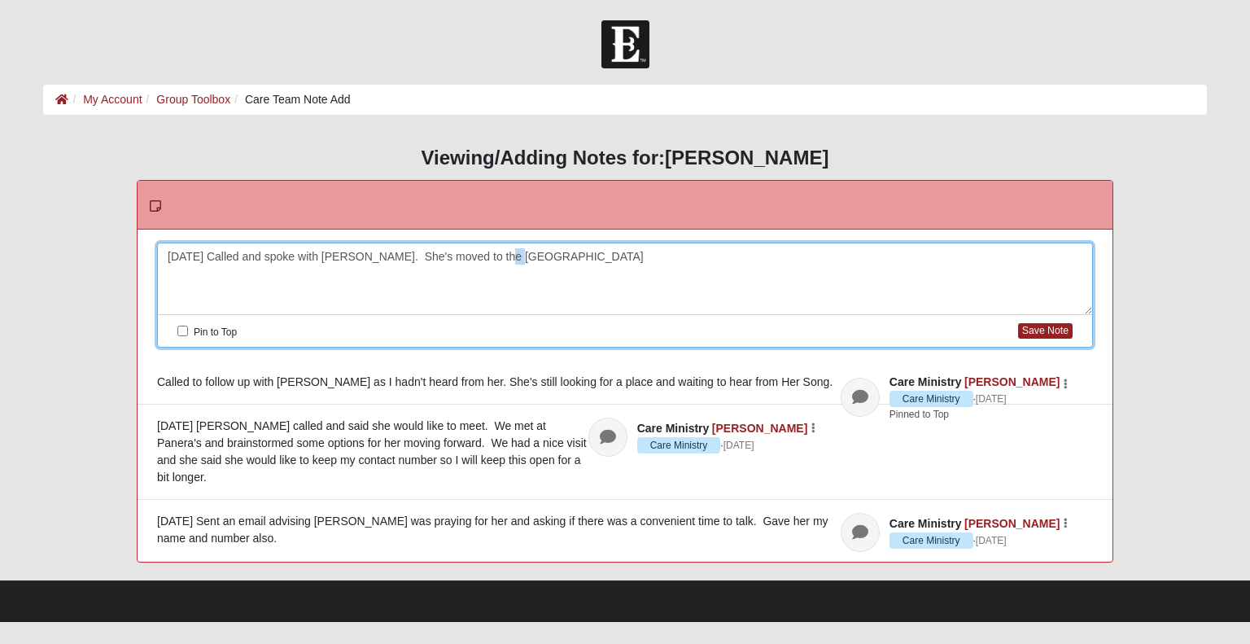
drag, startPoint x: 489, startPoint y: 256, endPoint x: 501, endPoint y: 256, distance: 12.2
click at [501, 256] on div "[DATE] Called and spoke with [PERSON_NAME]. She's moved to the [GEOGRAPHIC_DATA]" at bounding box center [625, 279] width 934 height 72
click at [492, 254] on div "[DATE] Called and spoke with [PERSON_NAME]. She's moved to the [GEOGRAPHIC_DATA]" at bounding box center [625, 279] width 934 height 72
drag, startPoint x: 509, startPoint y: 255, endPoint x: 483, endPoint y: 260, distance: 26.5
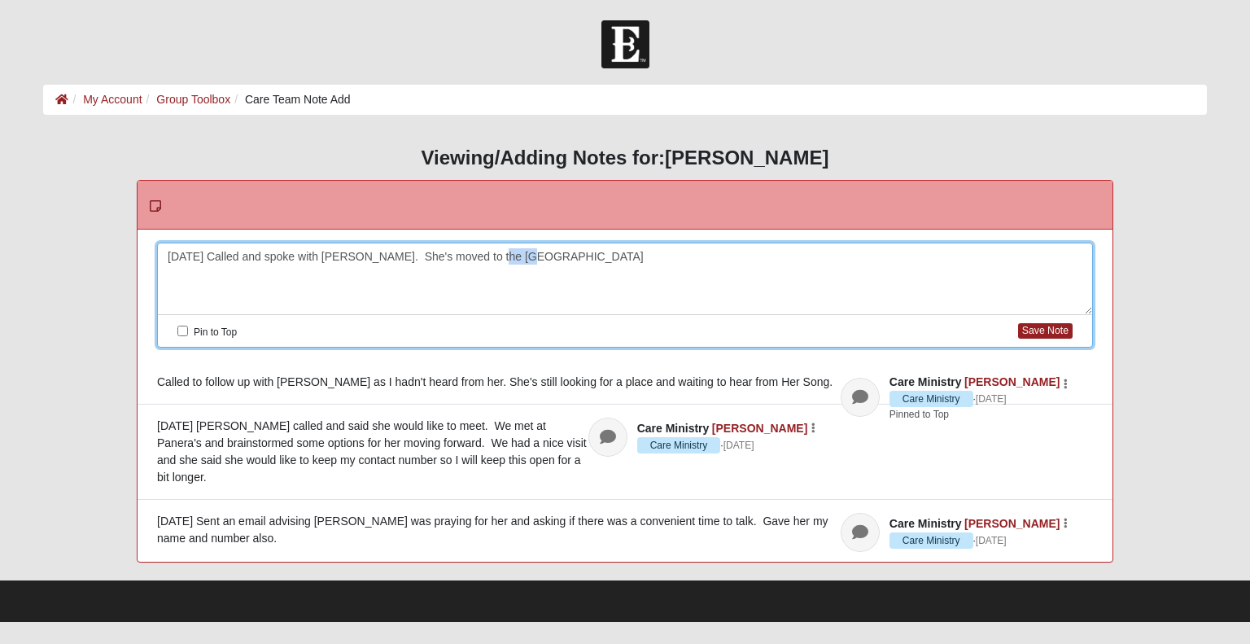
click at [483, 260] on div "[DATE] Called and spoke with [PERSON_NAME]. She's moved to the [GEOGRAPHIC_DATA]" at bounding box center [625, 279] width 934 height 72
drag, startPoint x: 508, startPoint y: 255, endPoint x: 521, endPoint y: 255, distance: 13.0
click at [521, 255] on div "[DATE] Called and spoke with [PERSON_NAME]. She's moved to the [GEOGRAPHIC_DATA…" at bounding box center [625, 279] width 934 height 72
drag, startPoint x: 246, startPoint y: 272, endPoint x: 234, endPoint y: 277, distance: 12.4
click at [234, 277] on div "9/15/25 Called and spoke with Holly. She's moved to the Westside as of this wee…" at bounding box center [625, 279] width 934 height 72
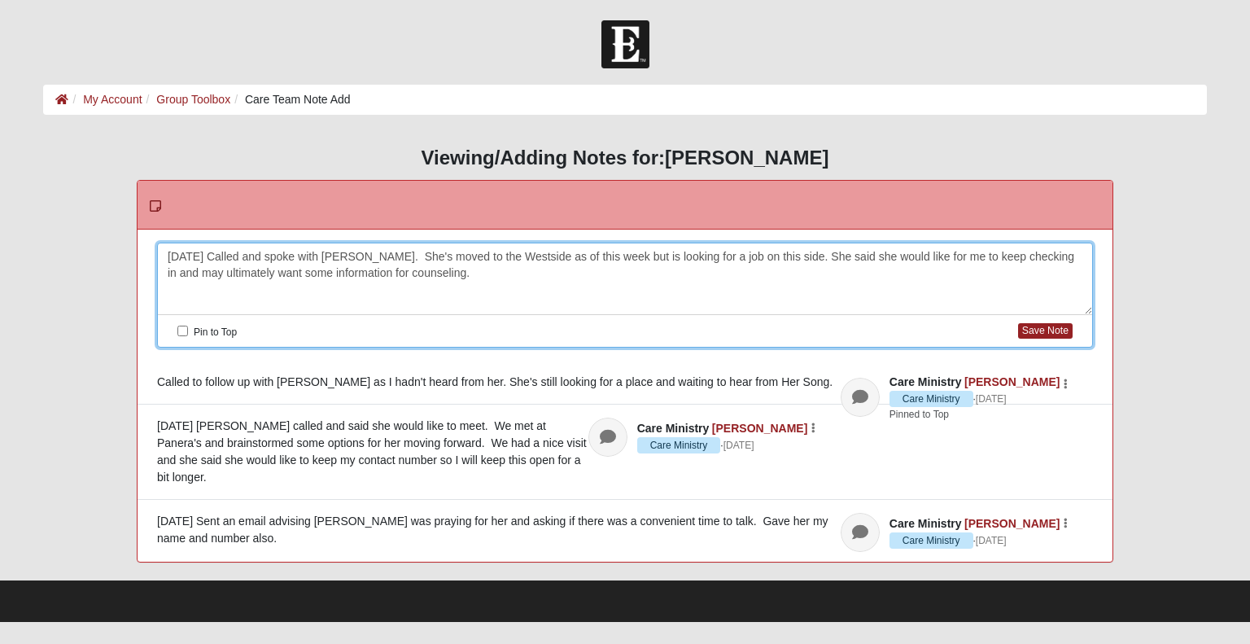
click at [508, 256] on div "9/15/25 Called and spoke with Holly. She's moved to the Westside as of this wee…" at bounding box center [625, 279] width 934 height 72
click at [485, 276] on div "9/15/25 Called and spoke with Holly. She's moved to the Westside with a friend …" at bounding box center [625, 279] width 934 height 72
click at [473, 271] on div "9/15/25 Called and spoke with Holly. She's moved to the Westside with a friend …" at bounding box center [625, 279] width 934 height 72
click at [480, 273] on div "9/15/25 Called and spoke with Holly. She's moved to the Westside with a friend …" at bounding box center [625, 279] width 934 height 72
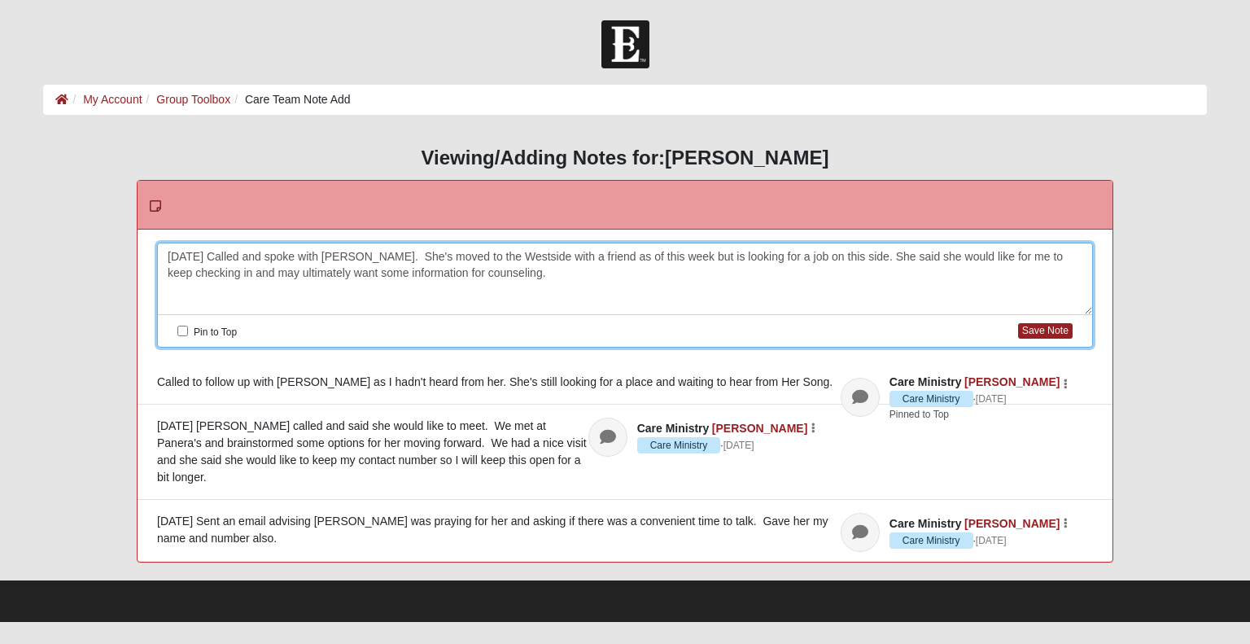
click at [480, 270] on div "9/15/25 Called and spoke with Holly. She's moved to the Westside with a friend …" at bounding box center [625, 279] width 934 height 72
drag, startPoint x: 483, startPoint y: 273, endPoint x: 504, endPoint y: 269, distance: 21.5
click at [504, 269] on div "9/15/25 Called and spoke with Holly. She's moved to the Westside with a friend …" at bounding box center [625, 279] width 934 height 72
click at [664, 274] on div "9/15/25 Called and spoke with Holly. She's moved to the Westside with a friend …" at bounding box center [625, 279] width 934 height 72
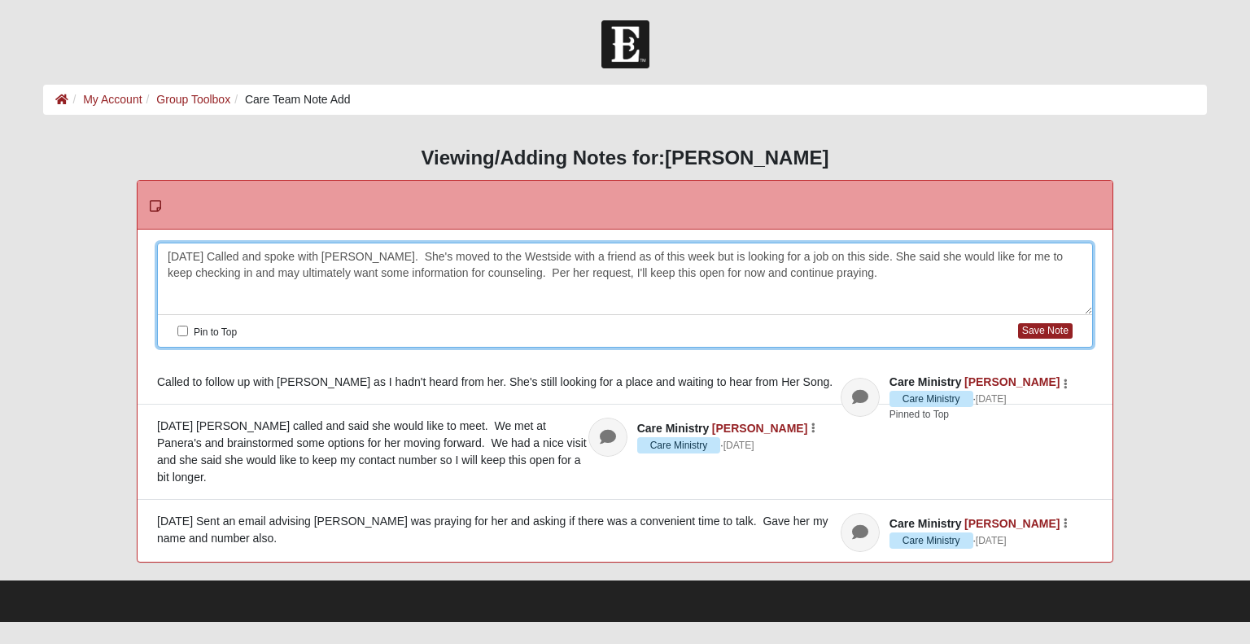
click at [796, 277] on div "9/15/25 Called and spoke with Holly. She's moved to the Westside with a friend …" at bounding box center [625, 279] width 934 height 72
drag, startPoint x: 907, startPoint y: 269, endPoint x: 959, endPoint y: 272, distance: 51.3
click at [959, 272] on div "9/15/25 Called and spoke with Holly. She's moved to the Westside with a friend …" at bounding box center [625, 279] width 934 height 72
click at [179, 332] on input "Pin to Top" at bounding box center [182, 330] width 11 height 11
click at [1059, 330] on button "Save Note" at bounding box center [1045, 330] width 55 height 15
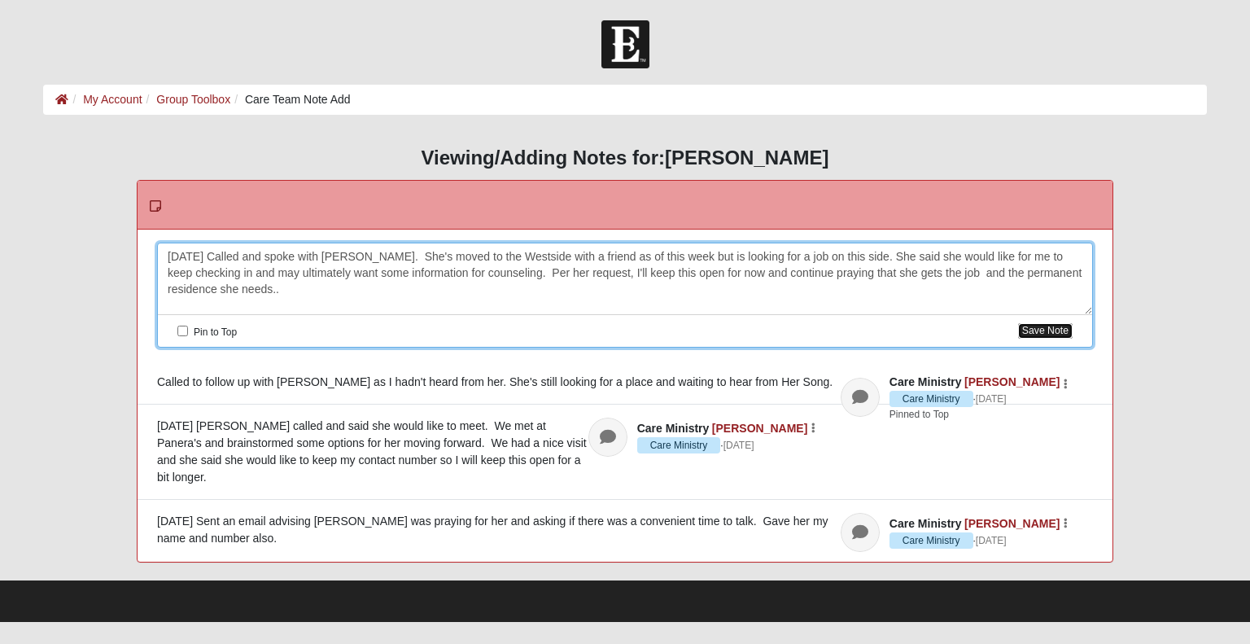
checkbox input "false"
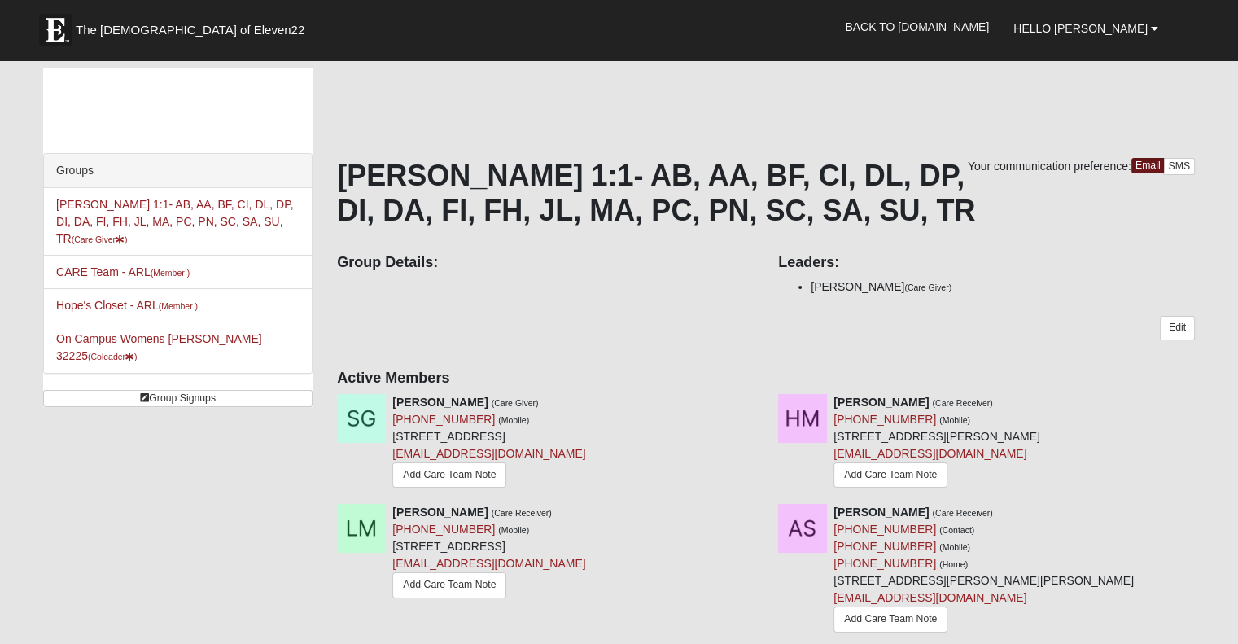
click at [436, 264] on h4 "Group Details:" at bounding box center [545, 263] width 417 height 18
click at [1139, 32] on span "Hello [PERSON_NAME]" at bounding box center [1080, 28] width 134 height 13
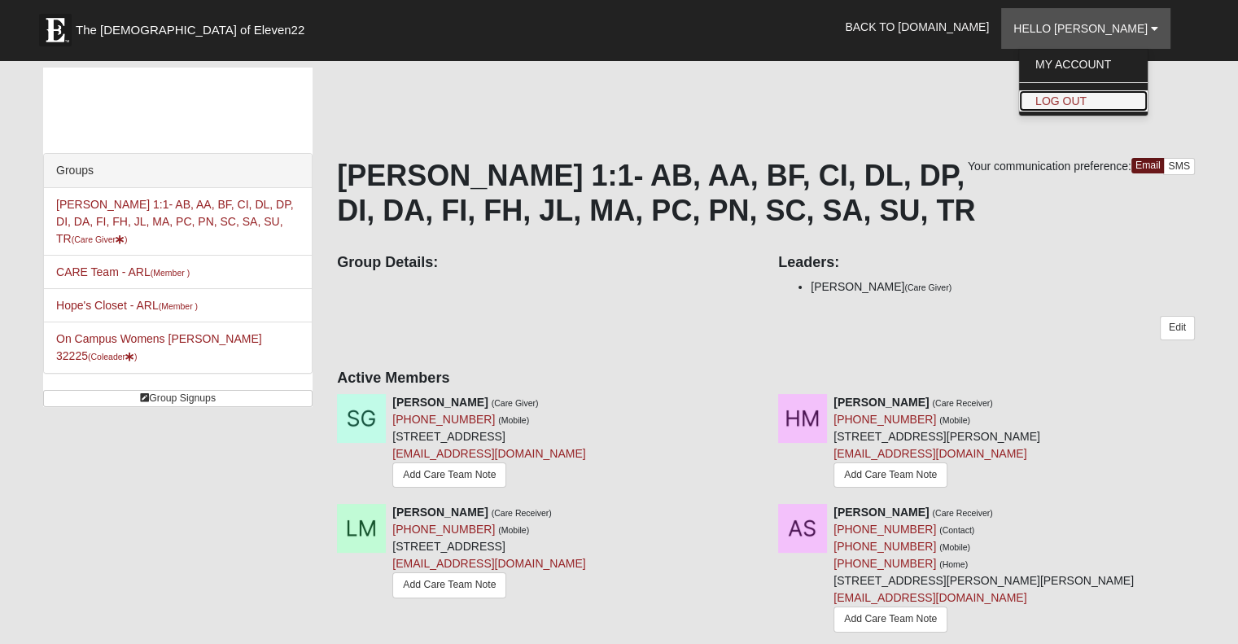
click at [1096, 100] on link "Log Out" at bounding box center [1083, 100] width 129 height 21
